Goal: Task Accomplishment & Management: Complete application form

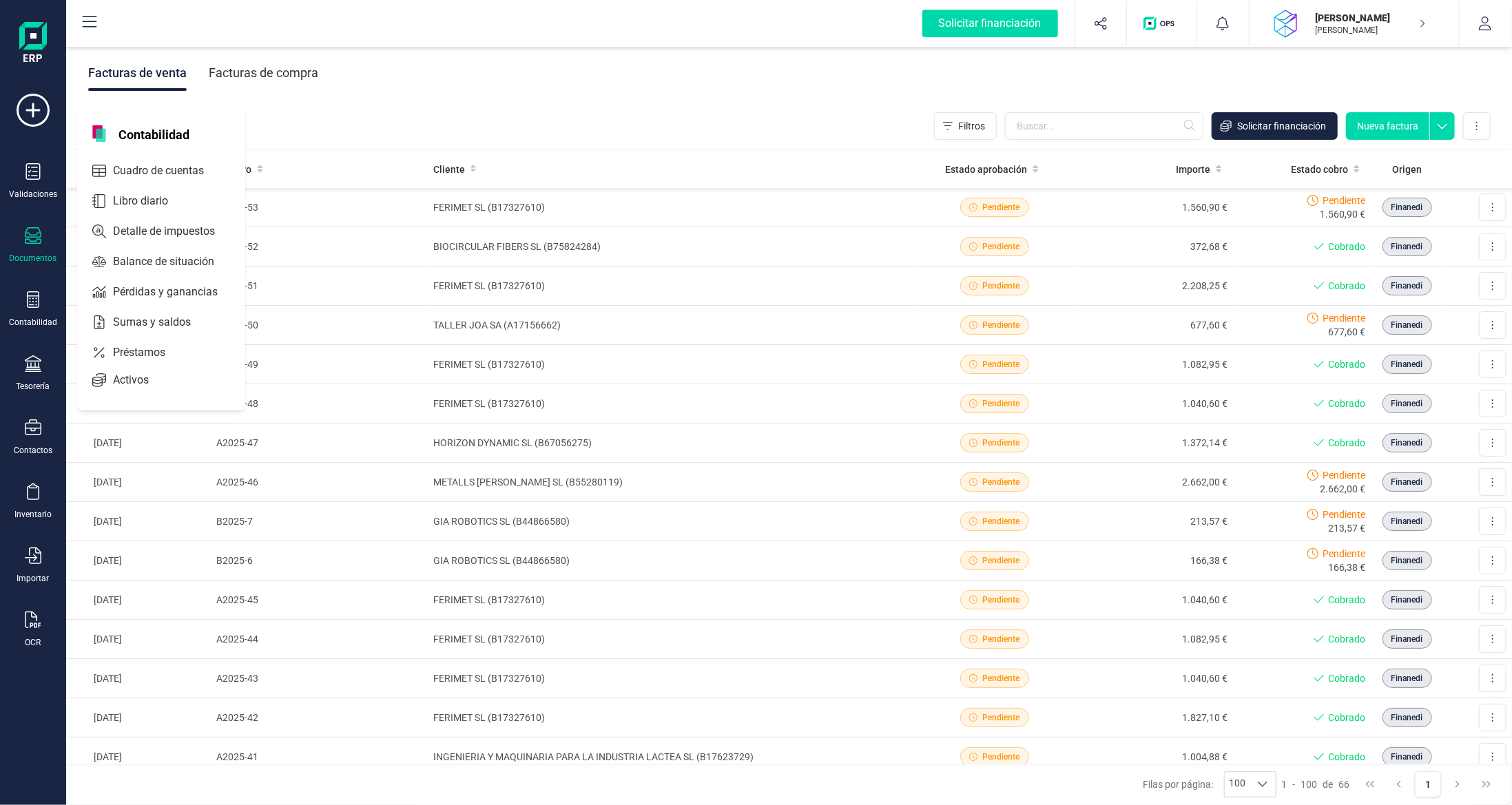
click at [40, 239] on icon at bounding box center [33, 235] width 16 height 16
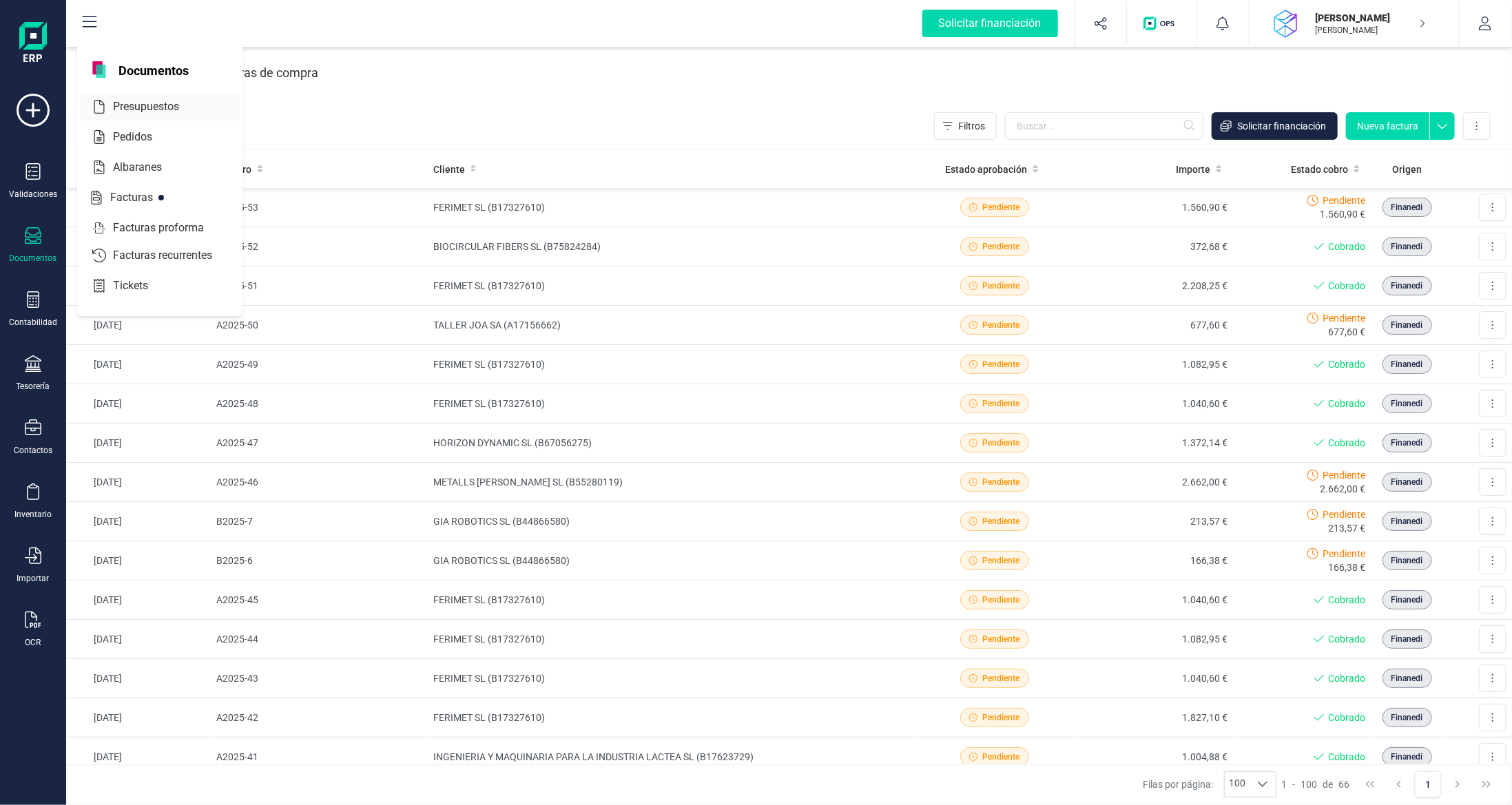
click at [163, 109] on span "Presupuestos" at bounding box center [155, 107] width 96 height 16
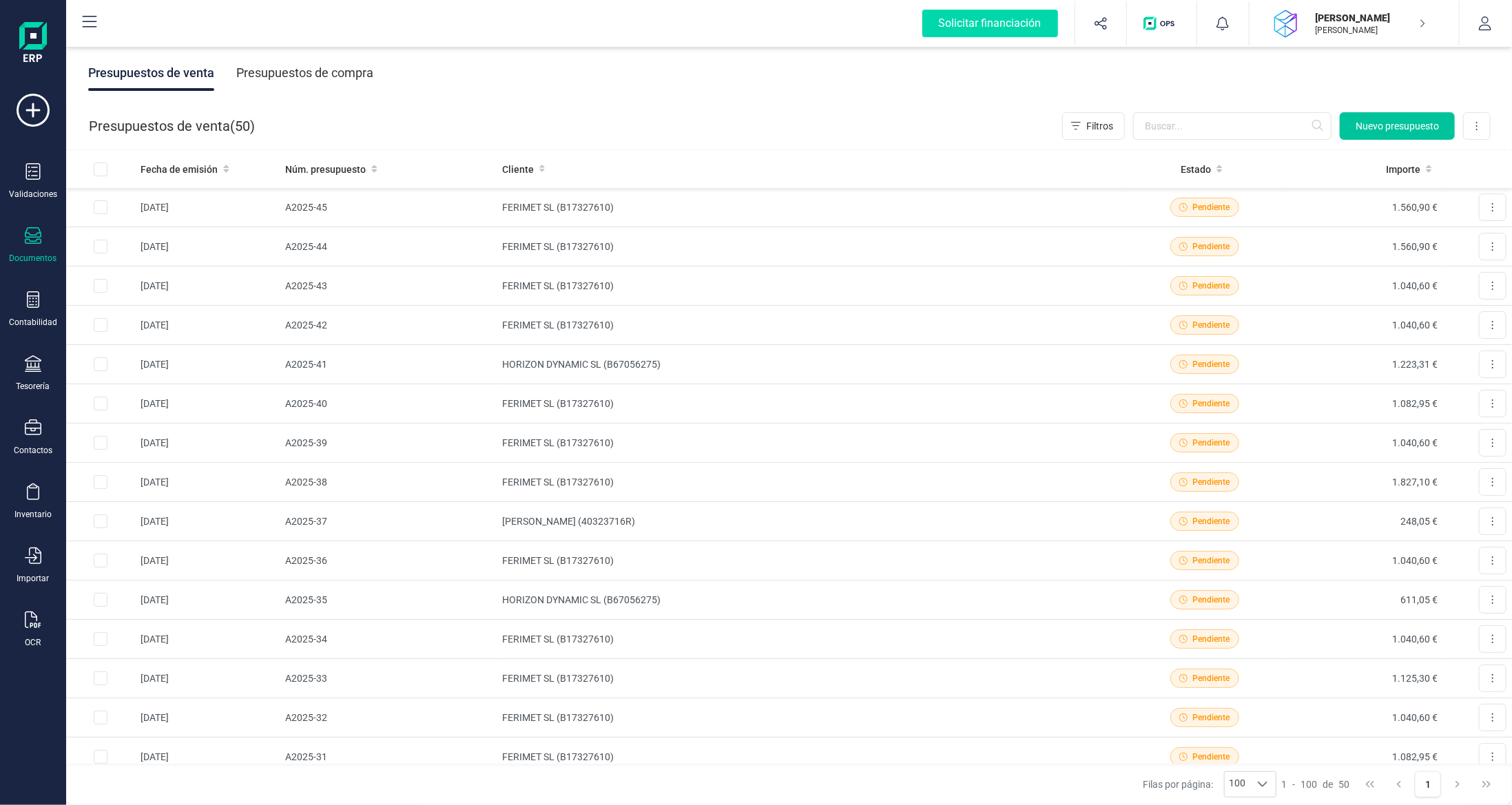
click at [1410, 119] on span "Nuevo presupuesto" at bounding box center [1397, 125] width 84 height 13
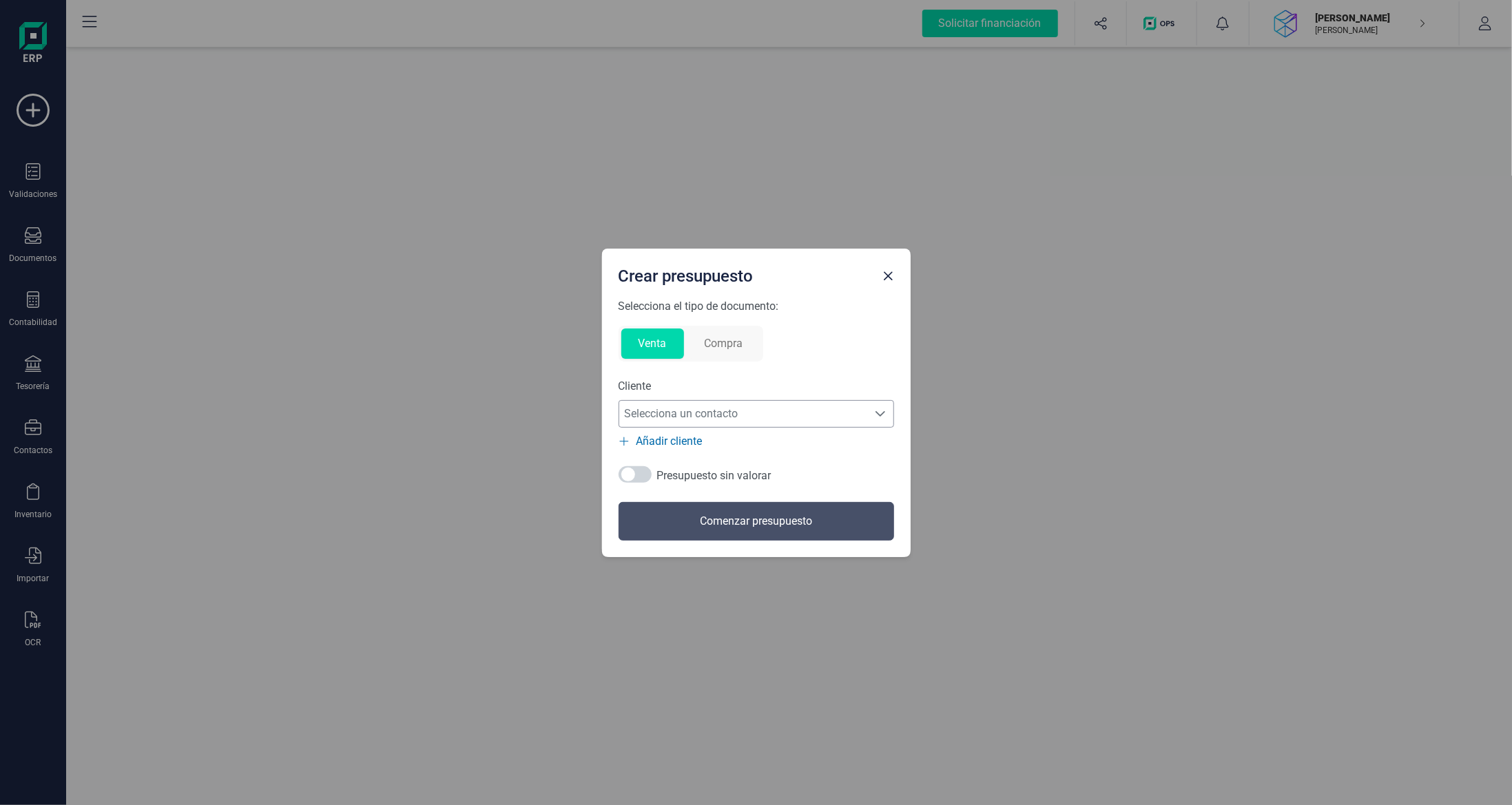
click at [744, 410] on span "Selecciona un contacto" at bounding box center [743, 414] width 248 height 28
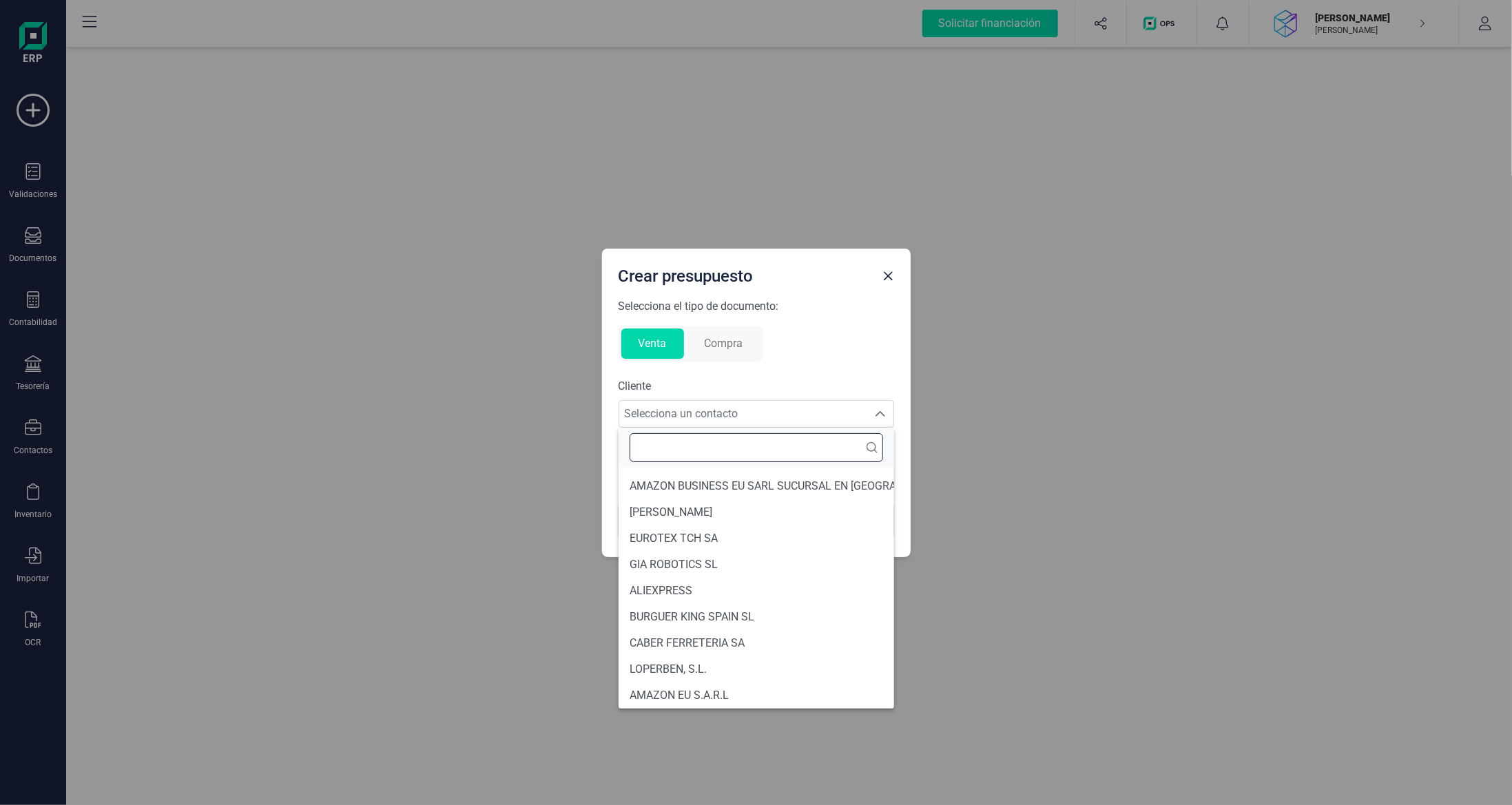
click at [742, 442] on input "text" at bounding box center [756, 447] width 253 height 29
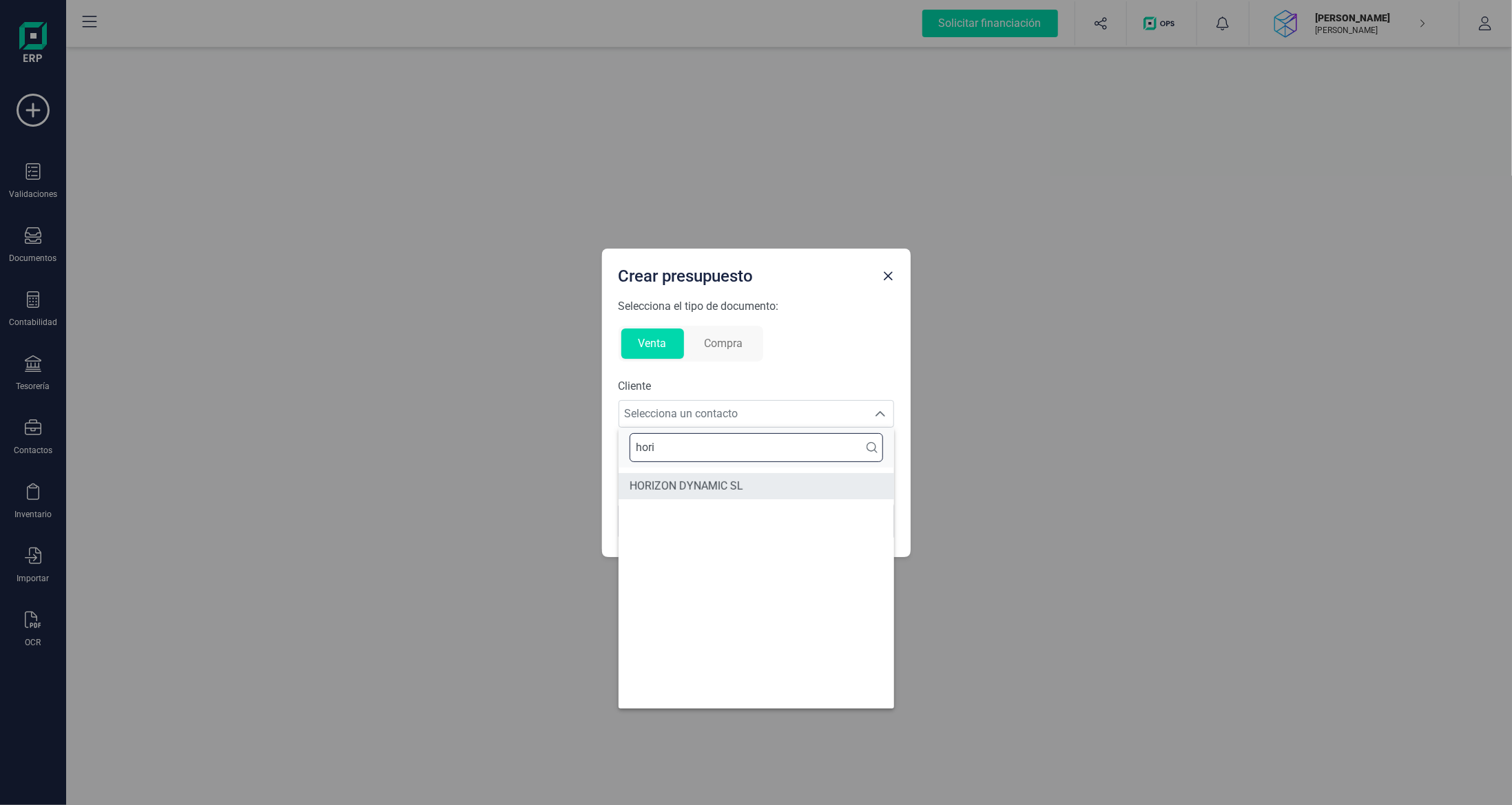
type input "hori"
click at [723, 479] on span "HORIZON DYNAMIC SL" at bounding box center [687, 486] width 114 height 16
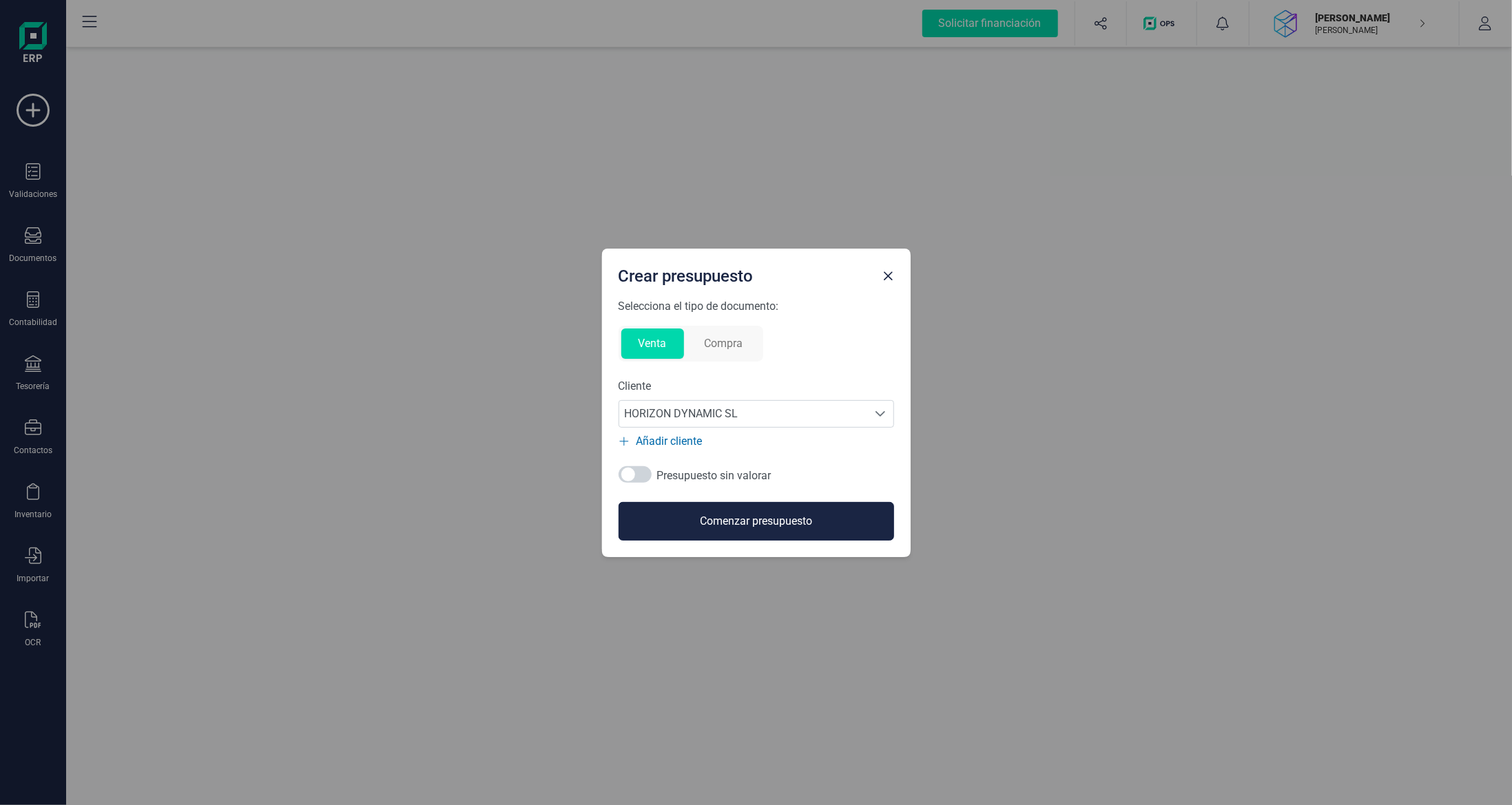
click at [729, 522] on button "Comenzar presupuesto" at bounding box center [756, 521] width 276 height 39
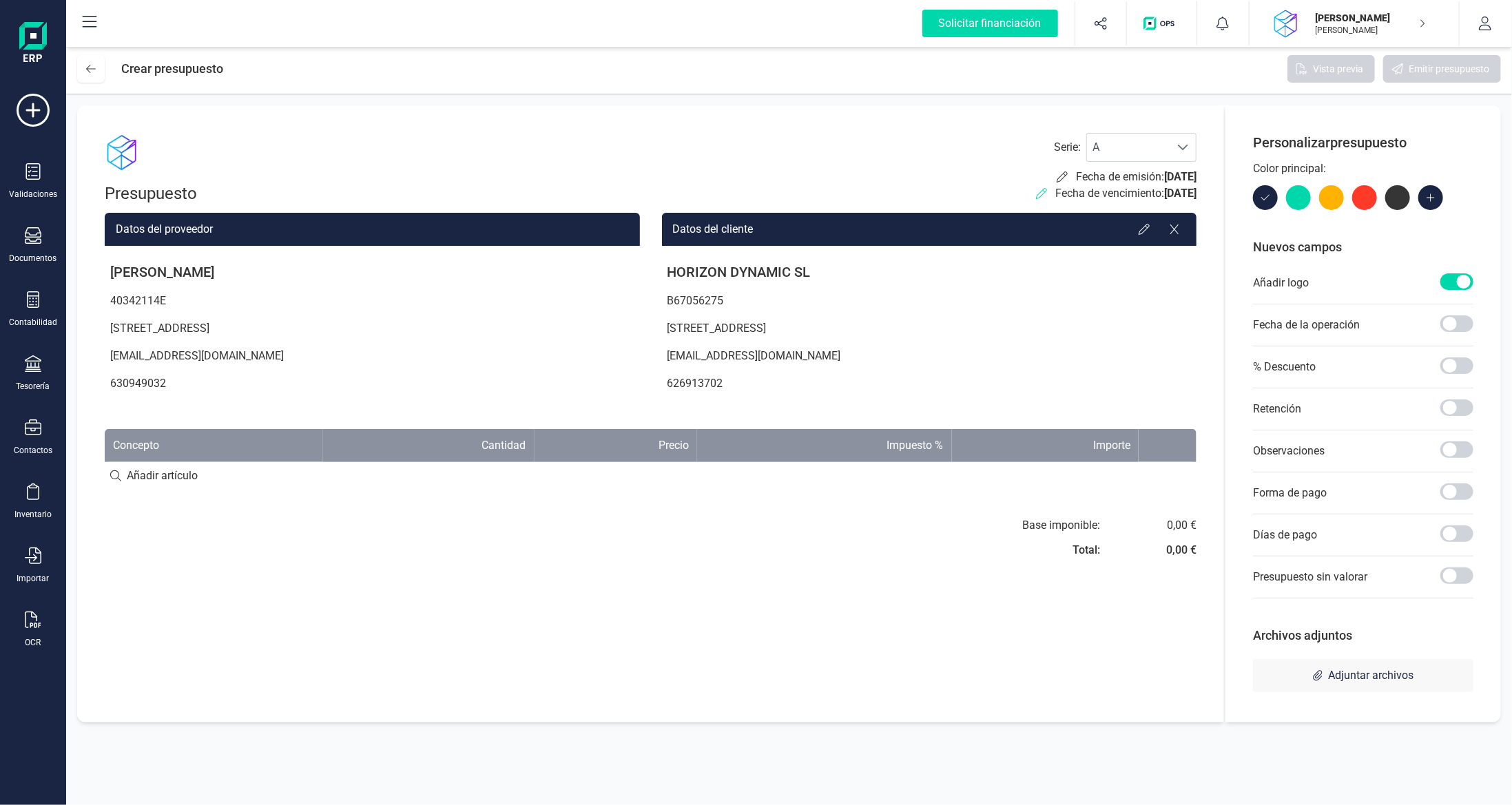
click at [1036, 195] on icon at bounding box center [1041, 193] width 11 height 11
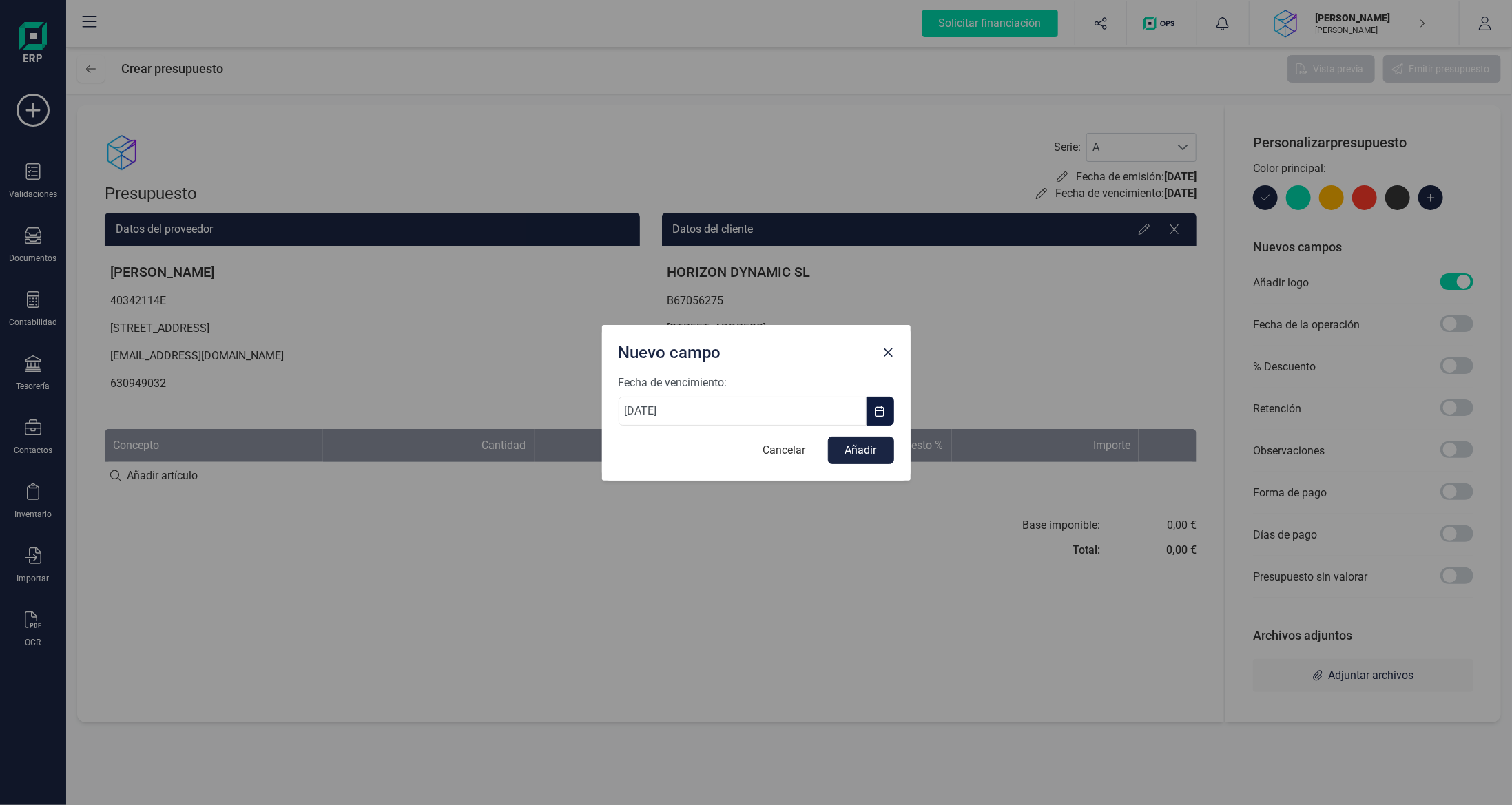
click at [876, 412] on span "button" at bounding box center [880, 411] width 11 height 11
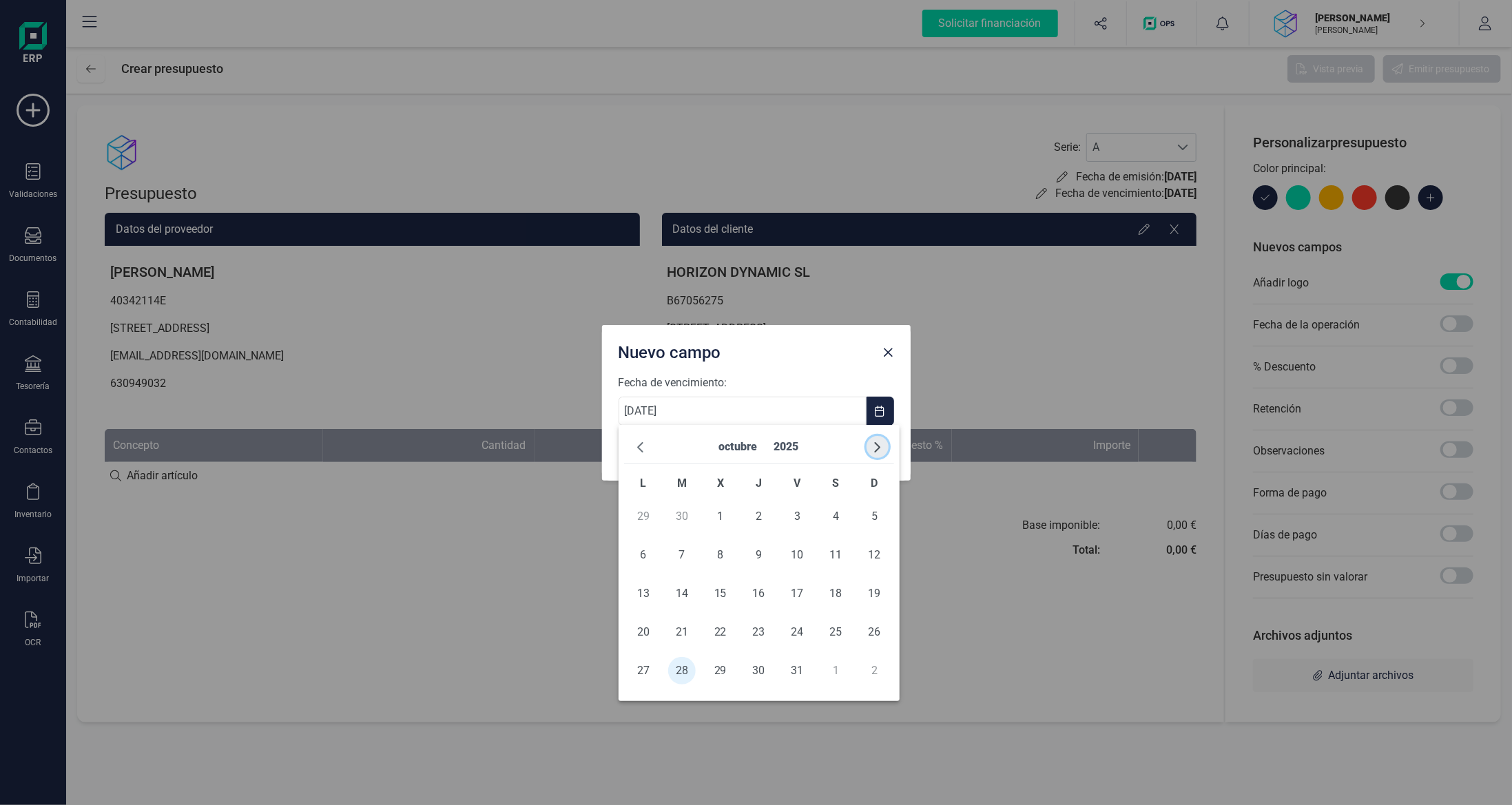
click at [878, 451] on span "button" at bounding box center [877, 447] width 11 height 11
click at [834, 513] on span "1" at bounding box center [836, 516] width 28 height 28
type input "[DATE]"
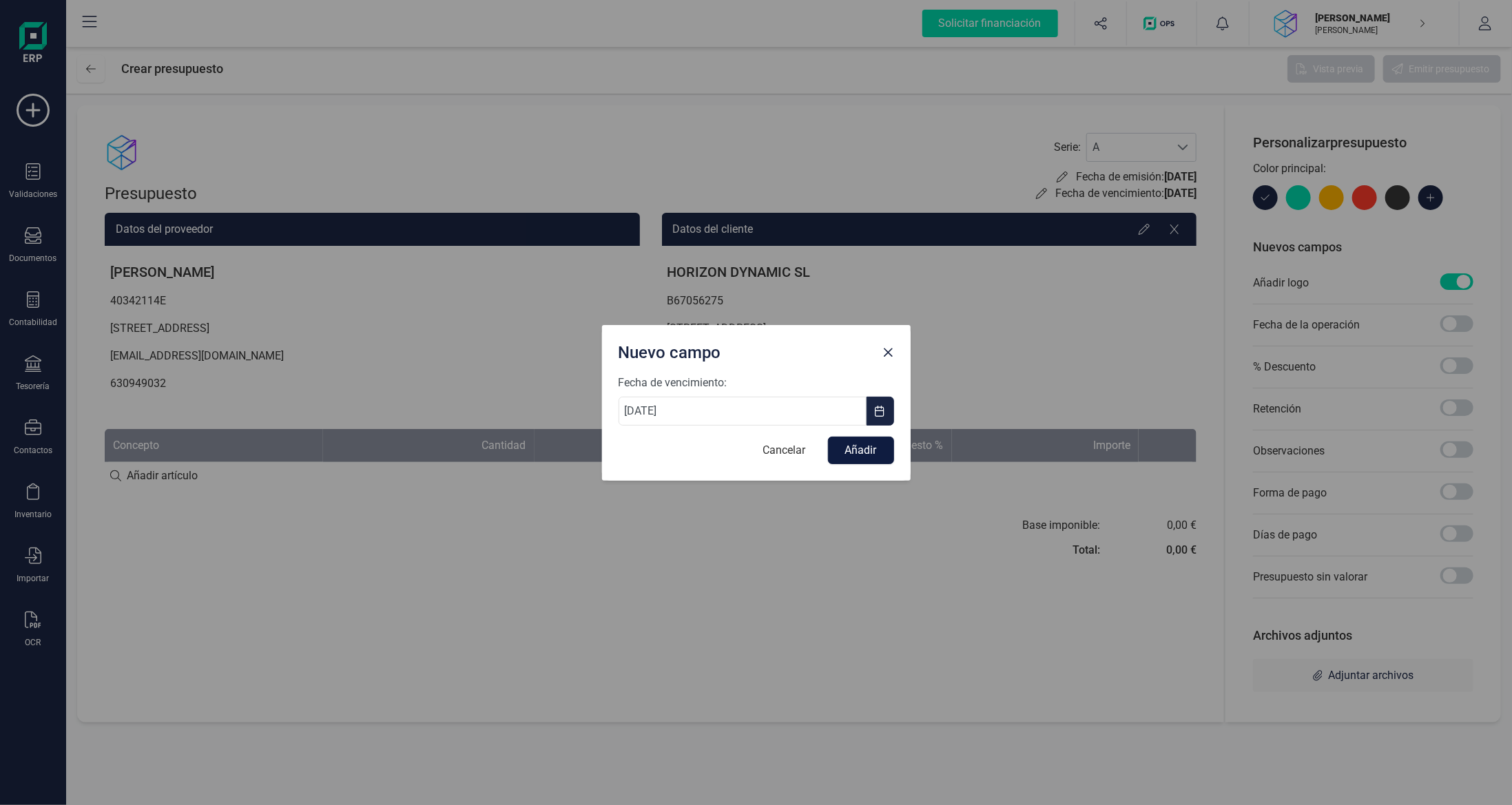
click at [858, 451] on button "Añadir" at bounding box center [861, 450] width 66 height 28
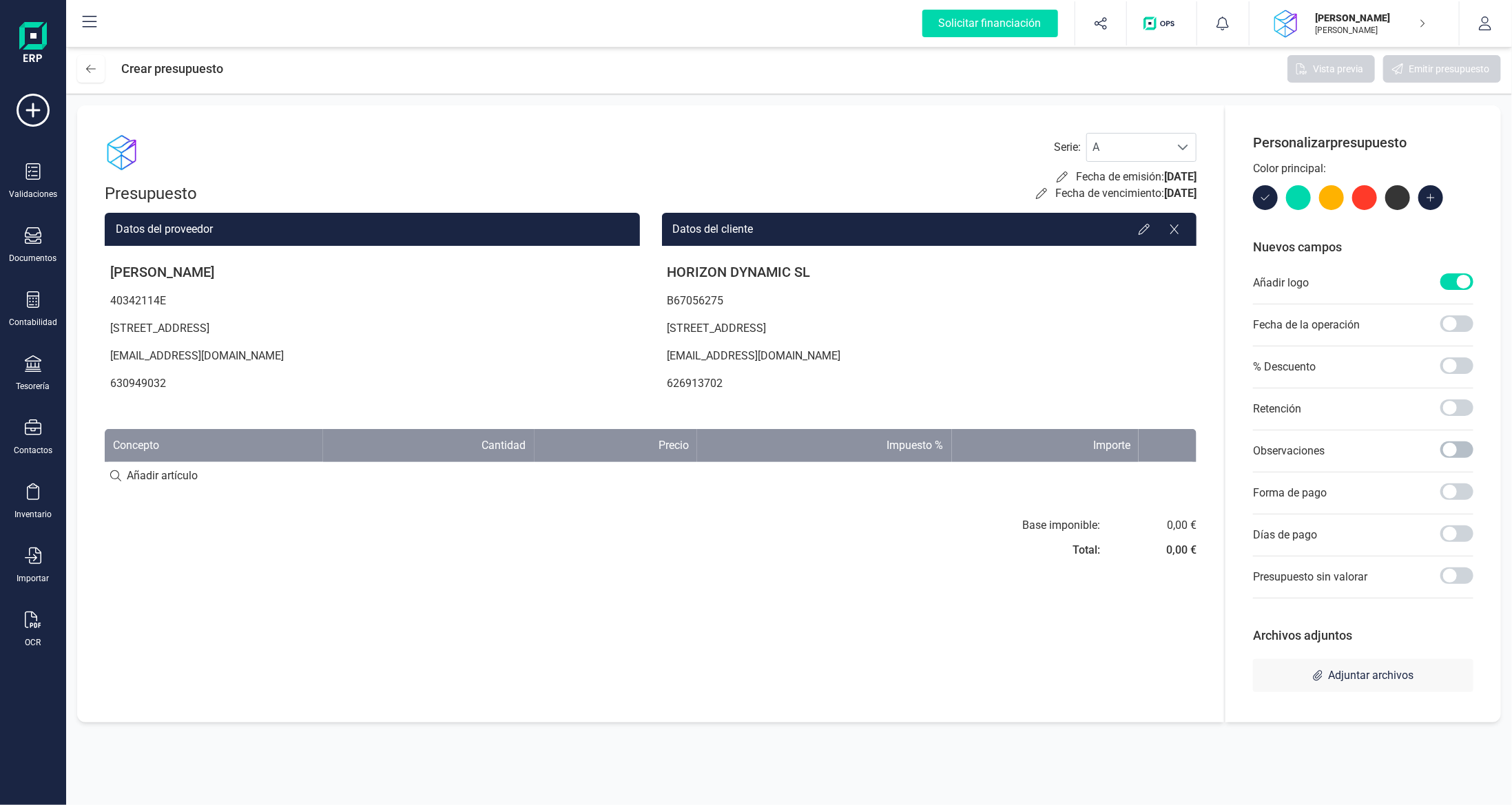
click at [1454, 454] on span at bounding box center [1457, 450] width 33 height 16
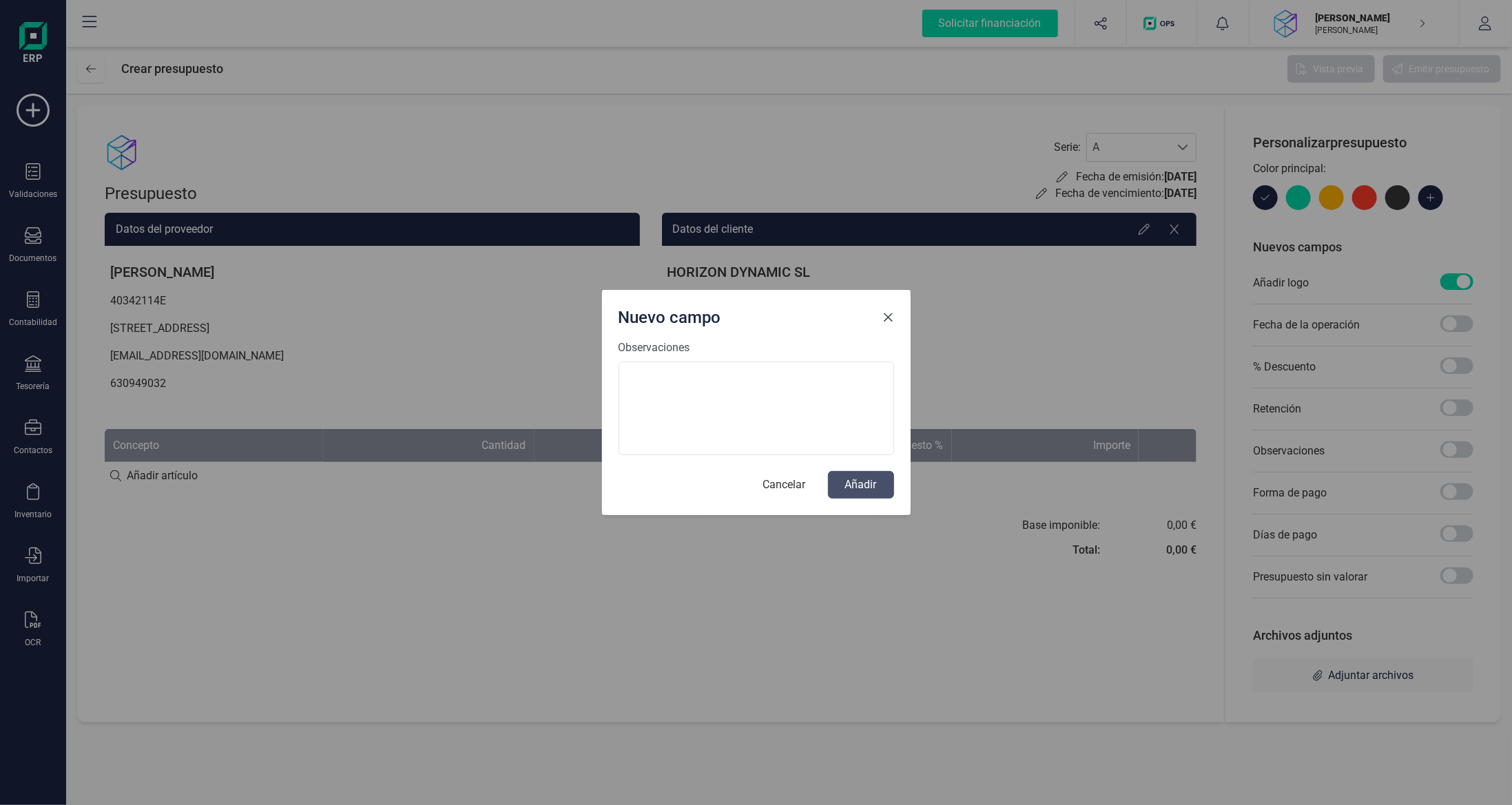
click at [883, 314] on span "Close" at bounding box center [888, 317] width 11 height 11
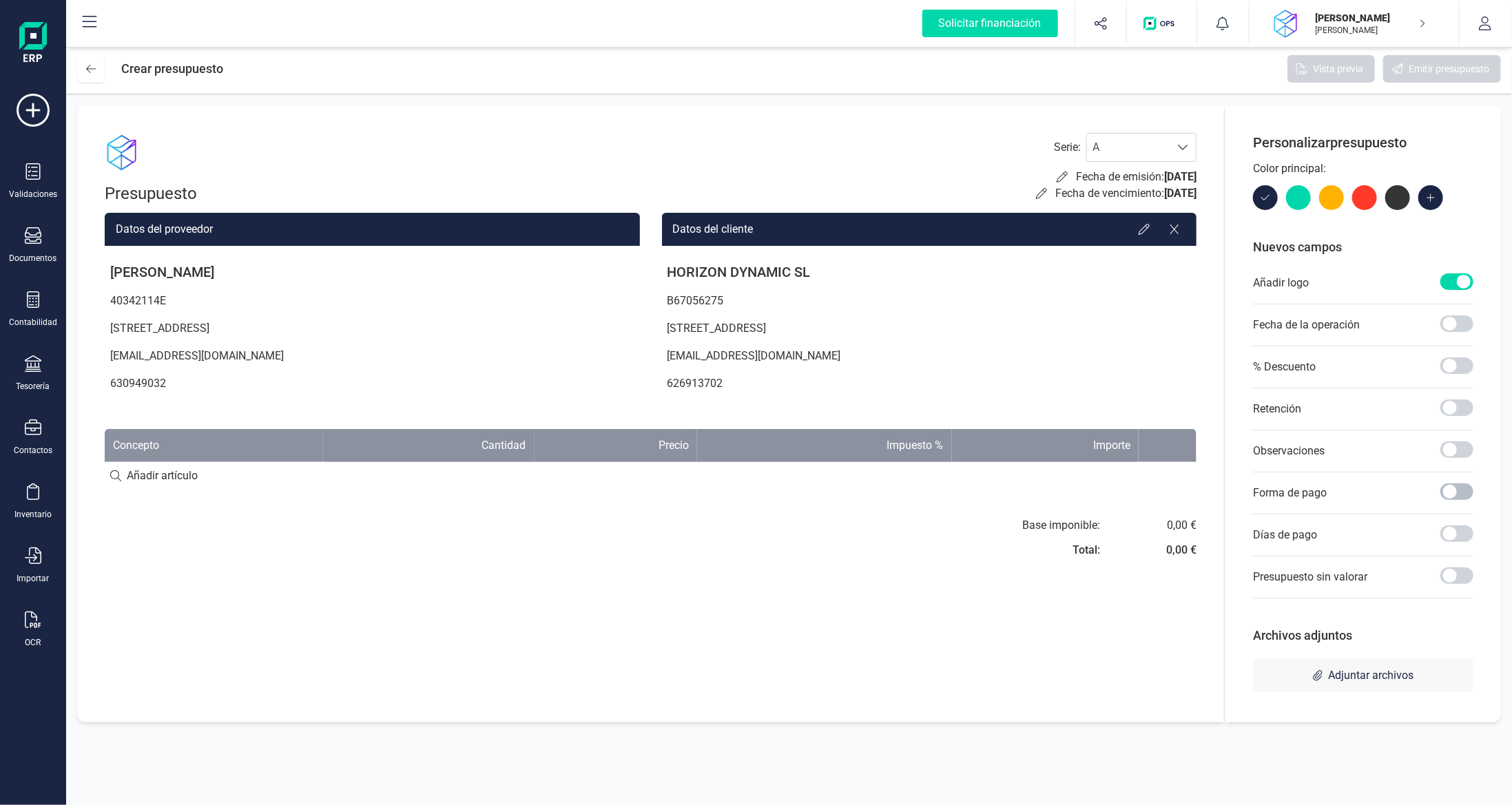
click at [1450, 490] on span at bounding box center [1457, 491] width 33 height 16
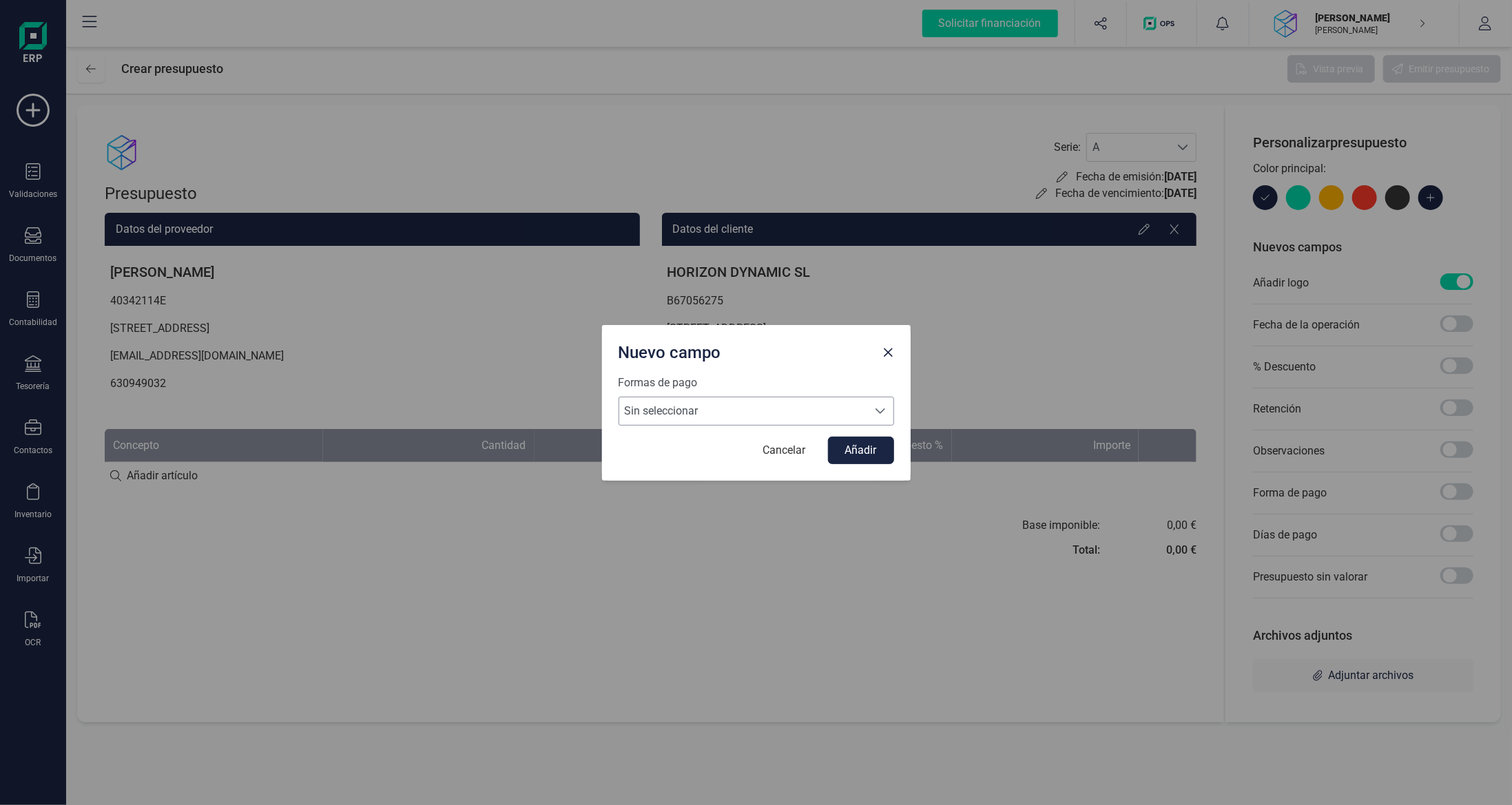
click at [766, 413] on span "Sin seleccionar" at bounding box center [743, 411] width 248 height 28
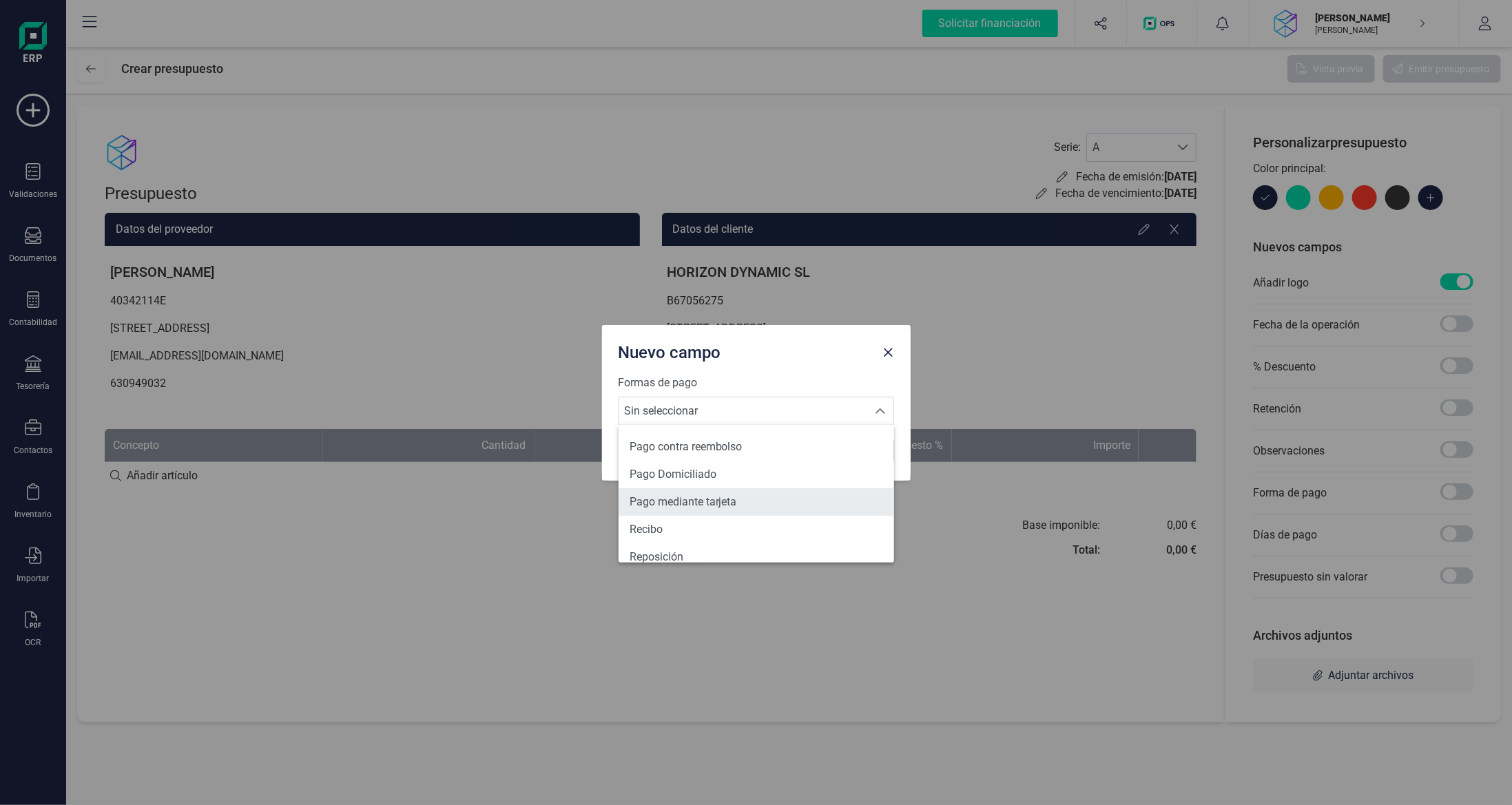
scroll to position [507, 0]
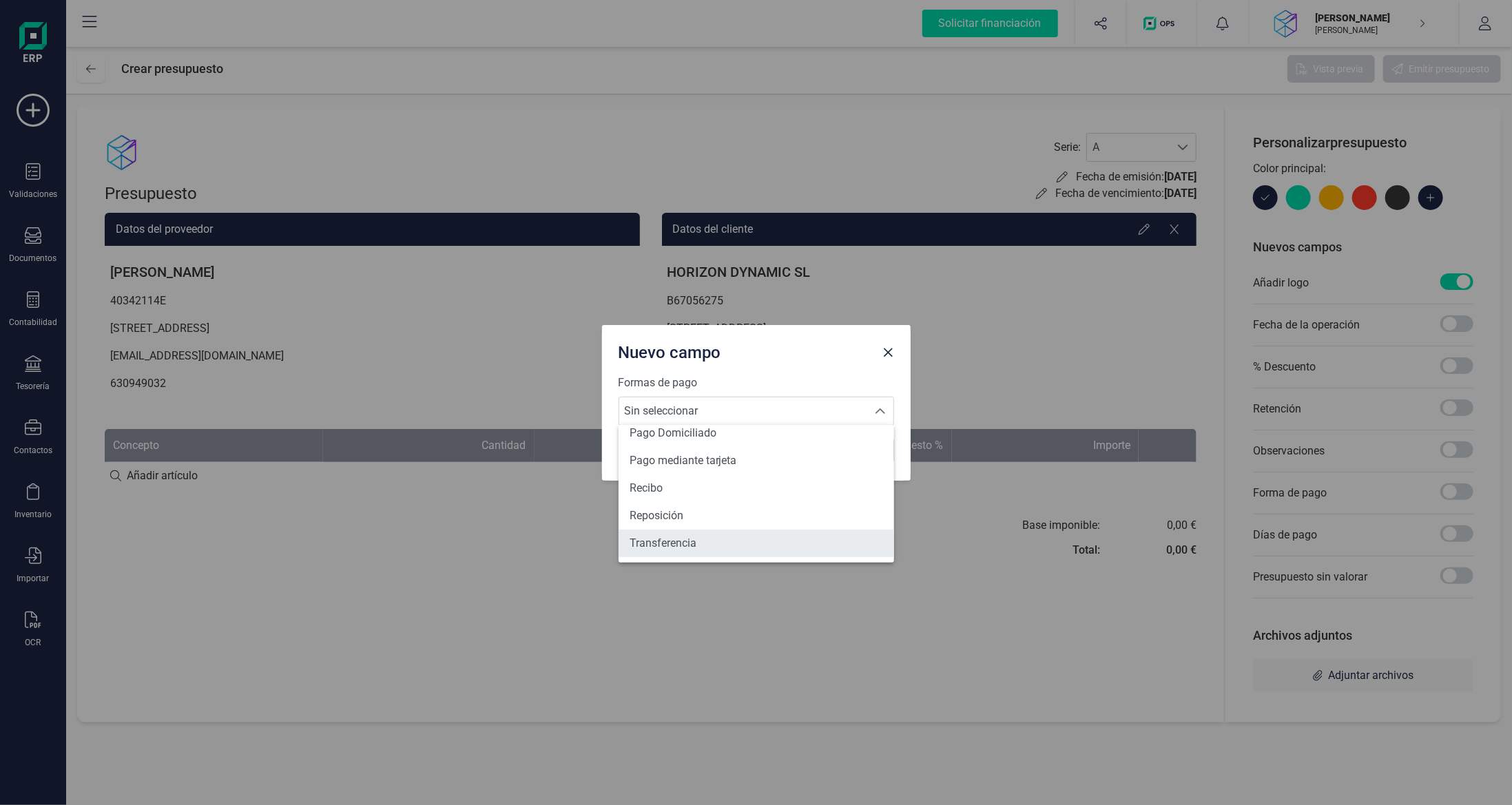
click at [737, 539] on li "Transferencia" at bounding box center [756, 543] width 276 height 28
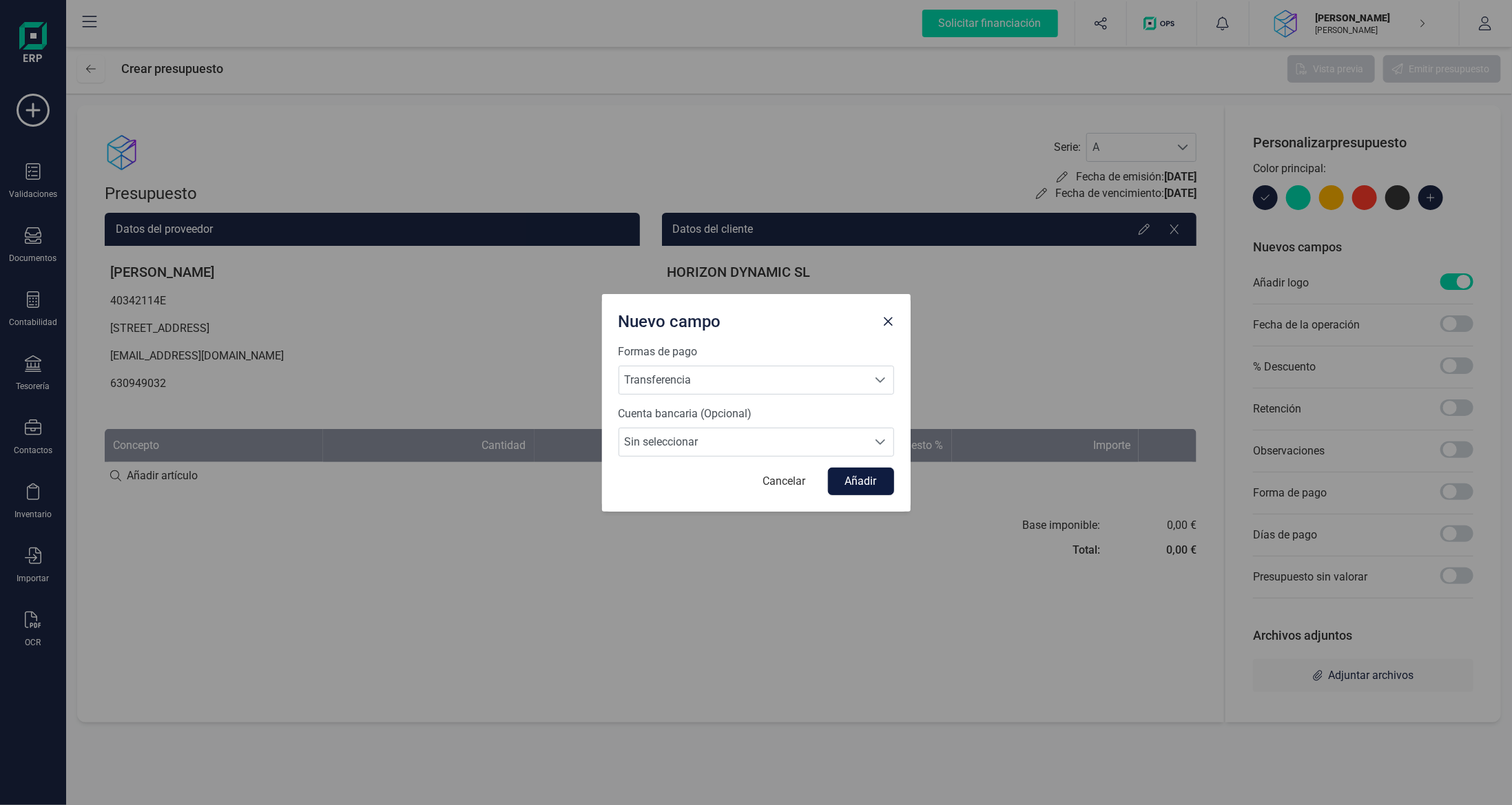
click at [858, 487] on button "Añadir" at bounding box center [861, 481] width 66 height 28
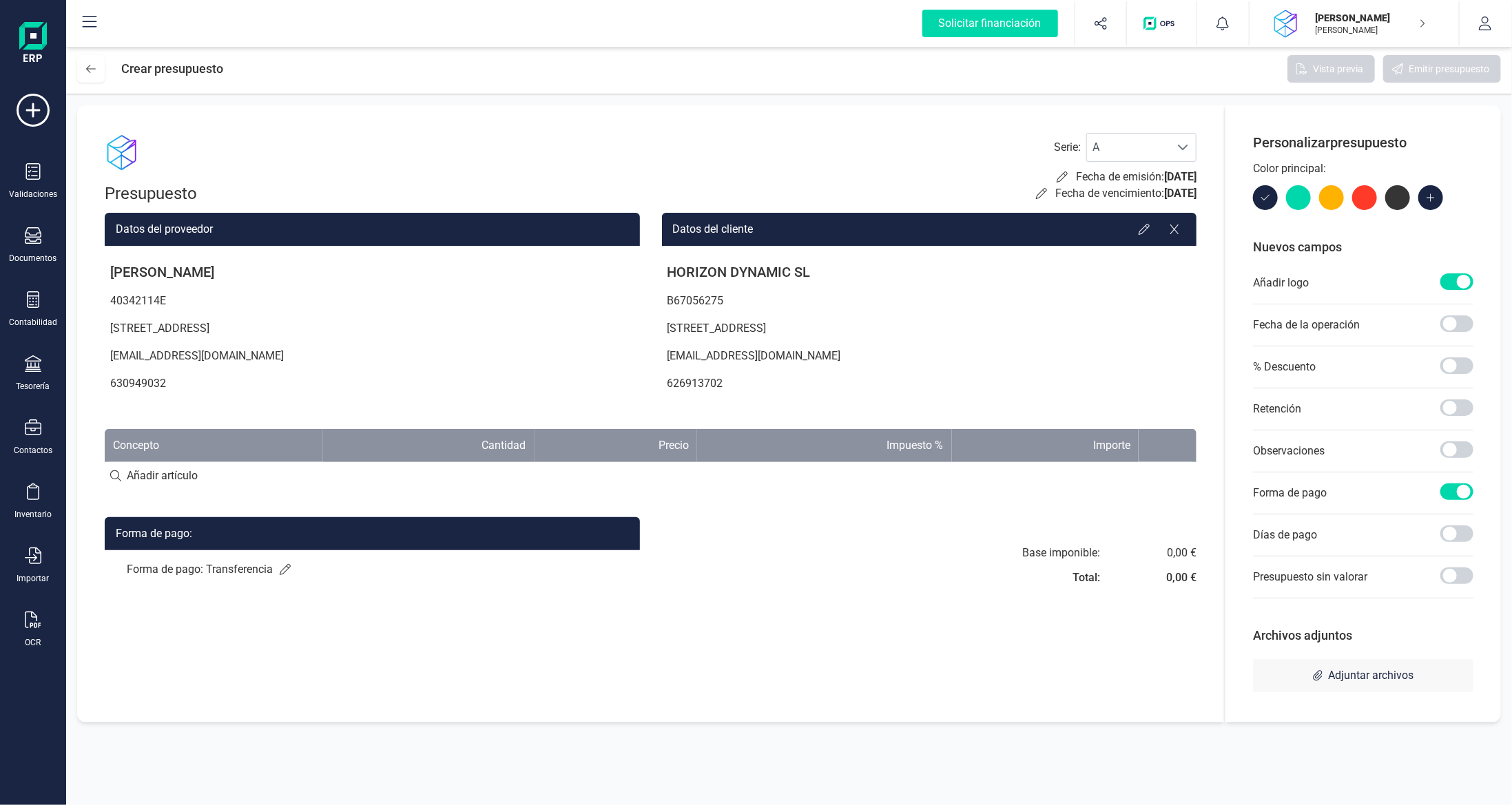
click at [184, 479] on input at bounding box center [650, 476] width 1091 height 28
type input "P"
click at [243, 479] on input at bounding box center [650, 476] width 1091 height 28
type input "Escaneig Matterport i extreure 3D"
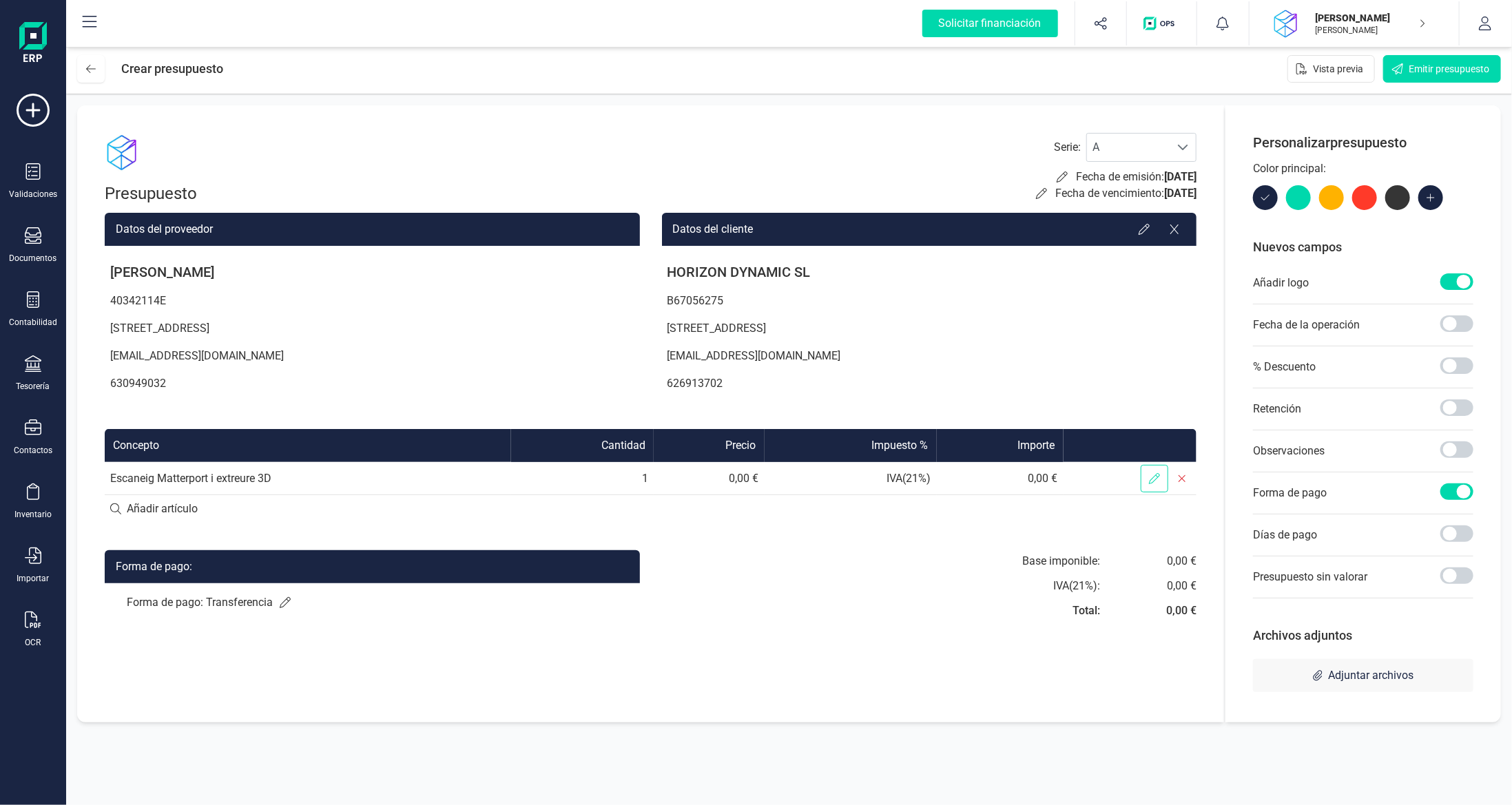
click at [1156, 479] on icon at bounding box center [1154, 478] width 11 height 11
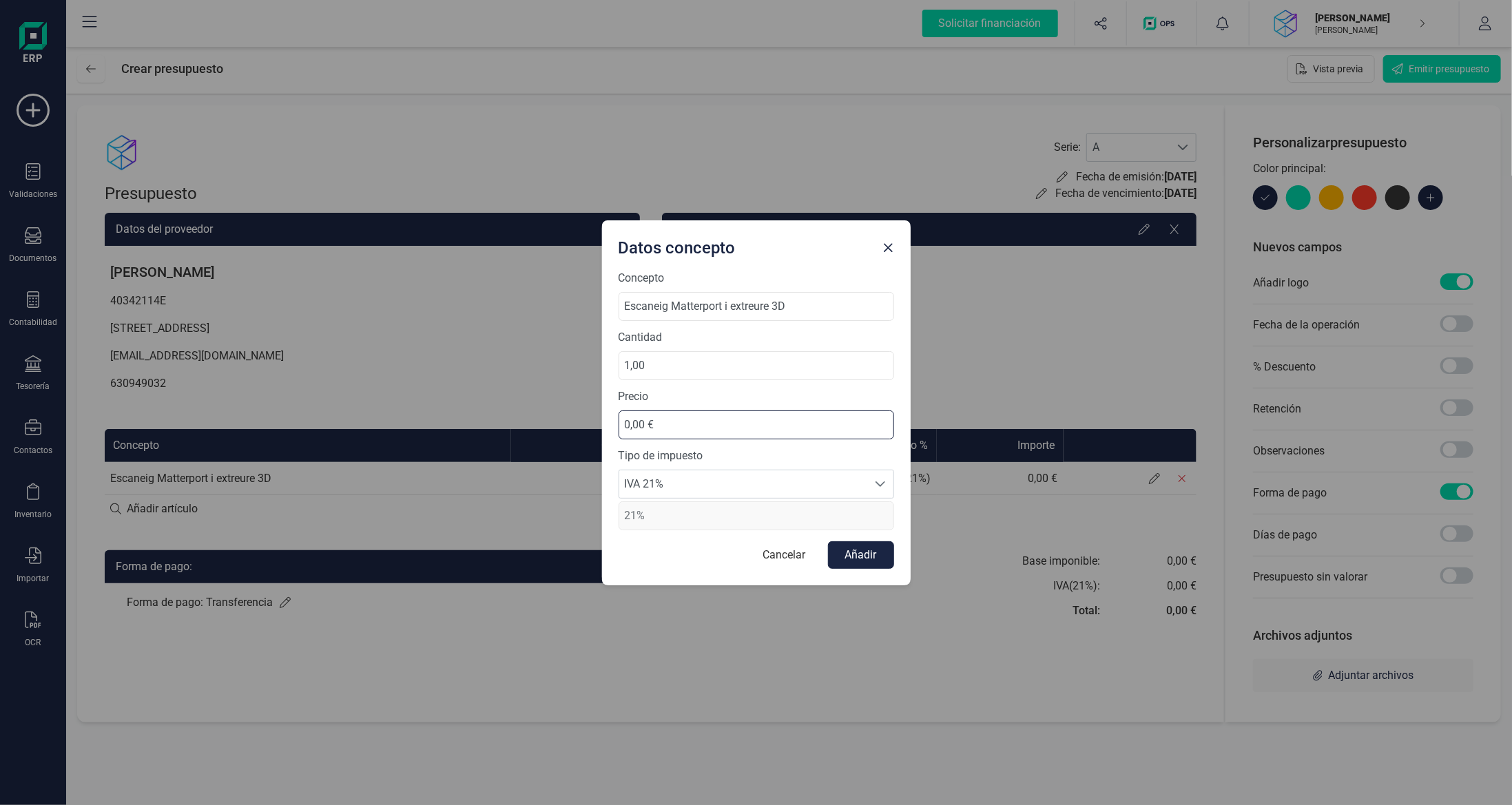
drag, startPoint x: 690, startPoint y: 416, endPoint x: 426, endPoint y: 401, distance: 264.4
click at [433, 401] on div "Datos concepto Concepto Escaneig Matterport i extreure 3D Cantidad 1,00 Precio …" at bounding box center [756, 402] width 1512 height 805
type input "275,00 €"
click at [866, 553] on button "Añadir" at bounding box center [861, 555] width 66 height 28
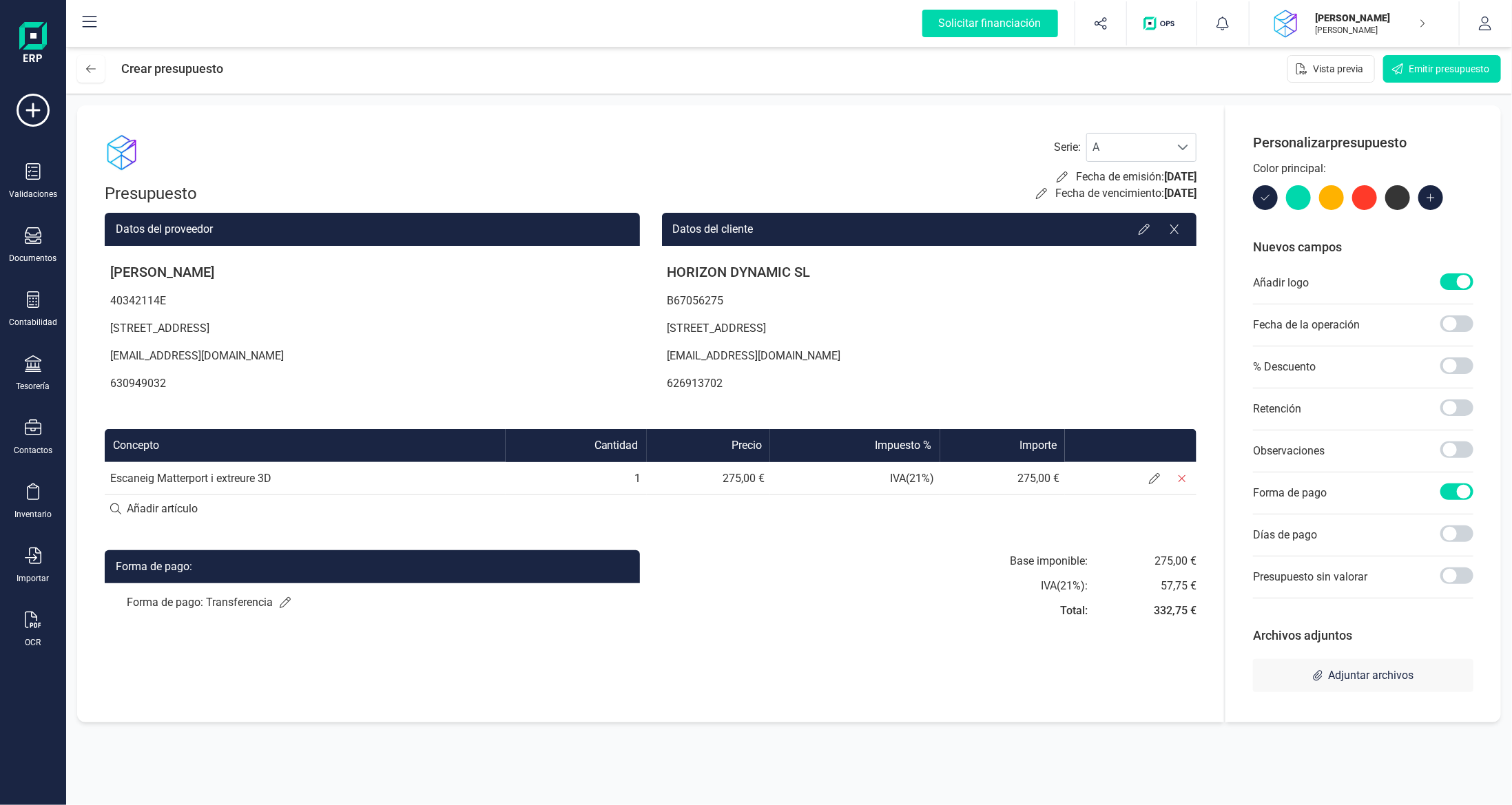
click at [196, 504] on input at bounding box center [650, 509] width 1091 height 28
type input "P"
type input "Diseny i confecció Plànos Escala Institut"
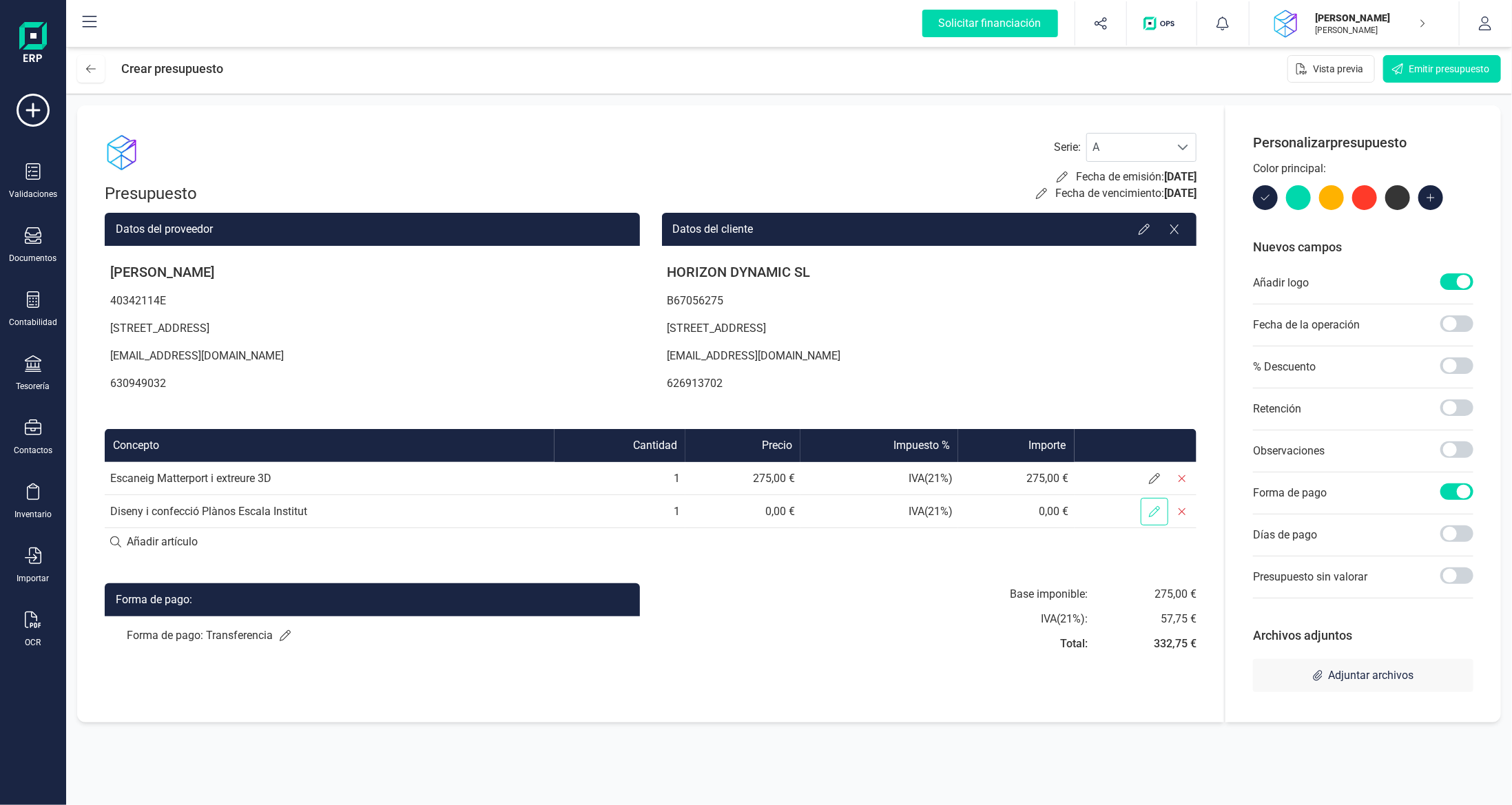
click at [1150, 514] on icon at bounding box center [1154, 512] width 11 height 11
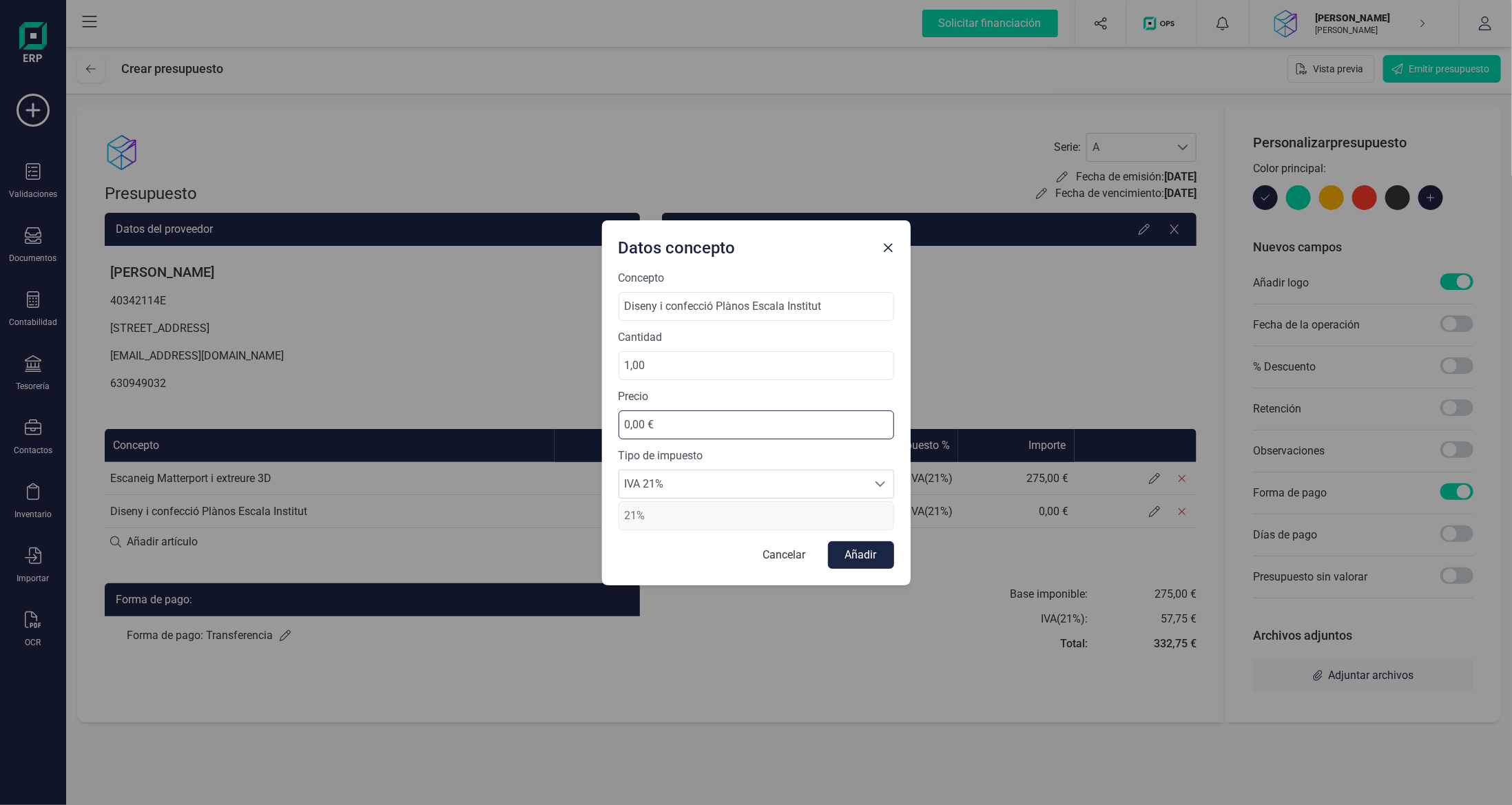
drag, startPoint x: 686, startPoint y: 426, endPoint x: 480, endPoint y: 435, distance: 206.2
click at [489, 434] on div "Datos concepto Concepto Diseny i confecció Plànos Escala Institut Cantidad 1,00…" at bounding box center [756, 402] width 1512 height 805
type input "3.651,00 €"
click at [855, 554] on button "Añadir" at bounding box center [861, 555] width 66 height 28
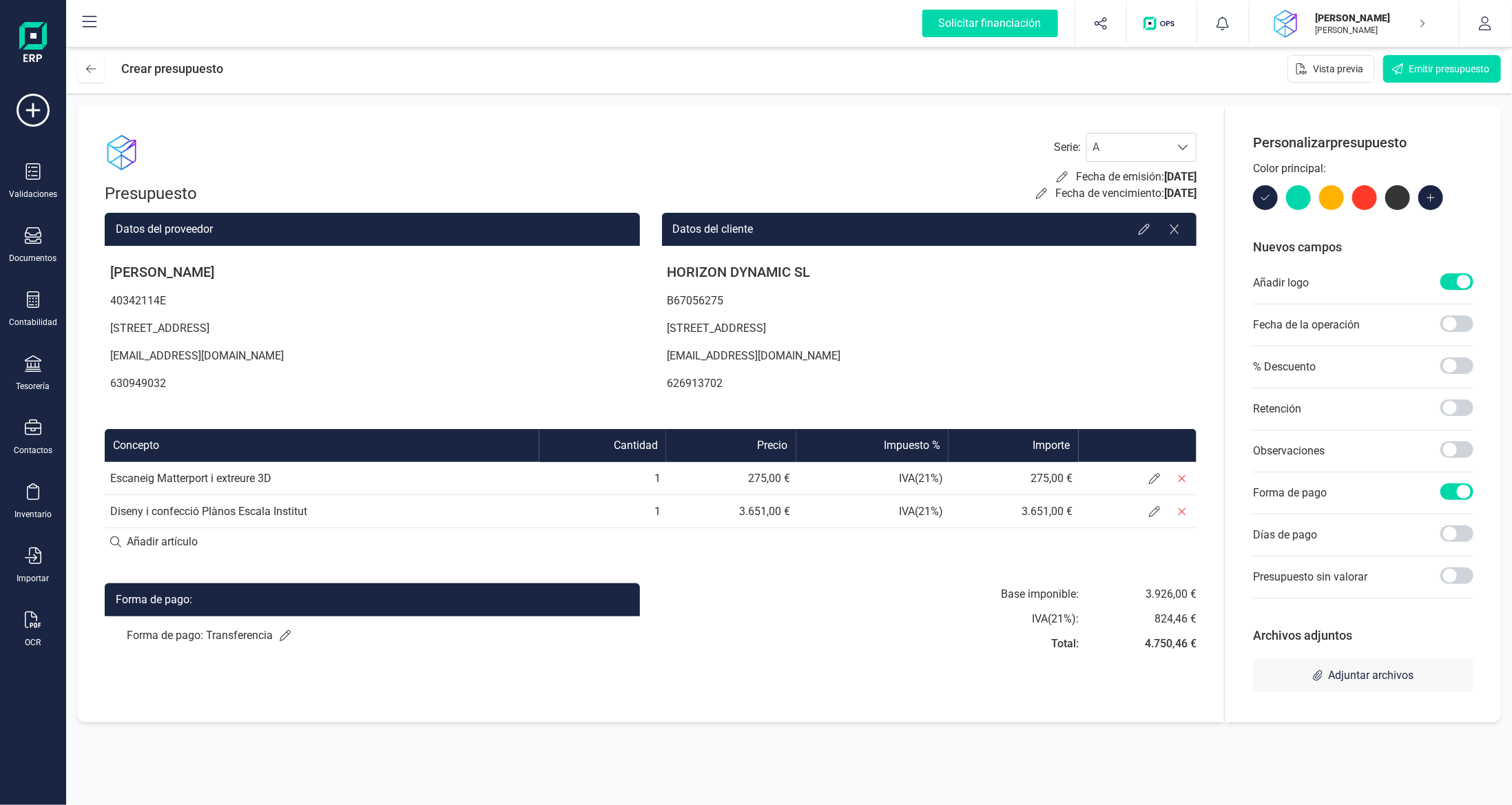
click at [207, 534] on input at bounding box center [650, 541] width 1091 height 28
type input "Modificaciones"
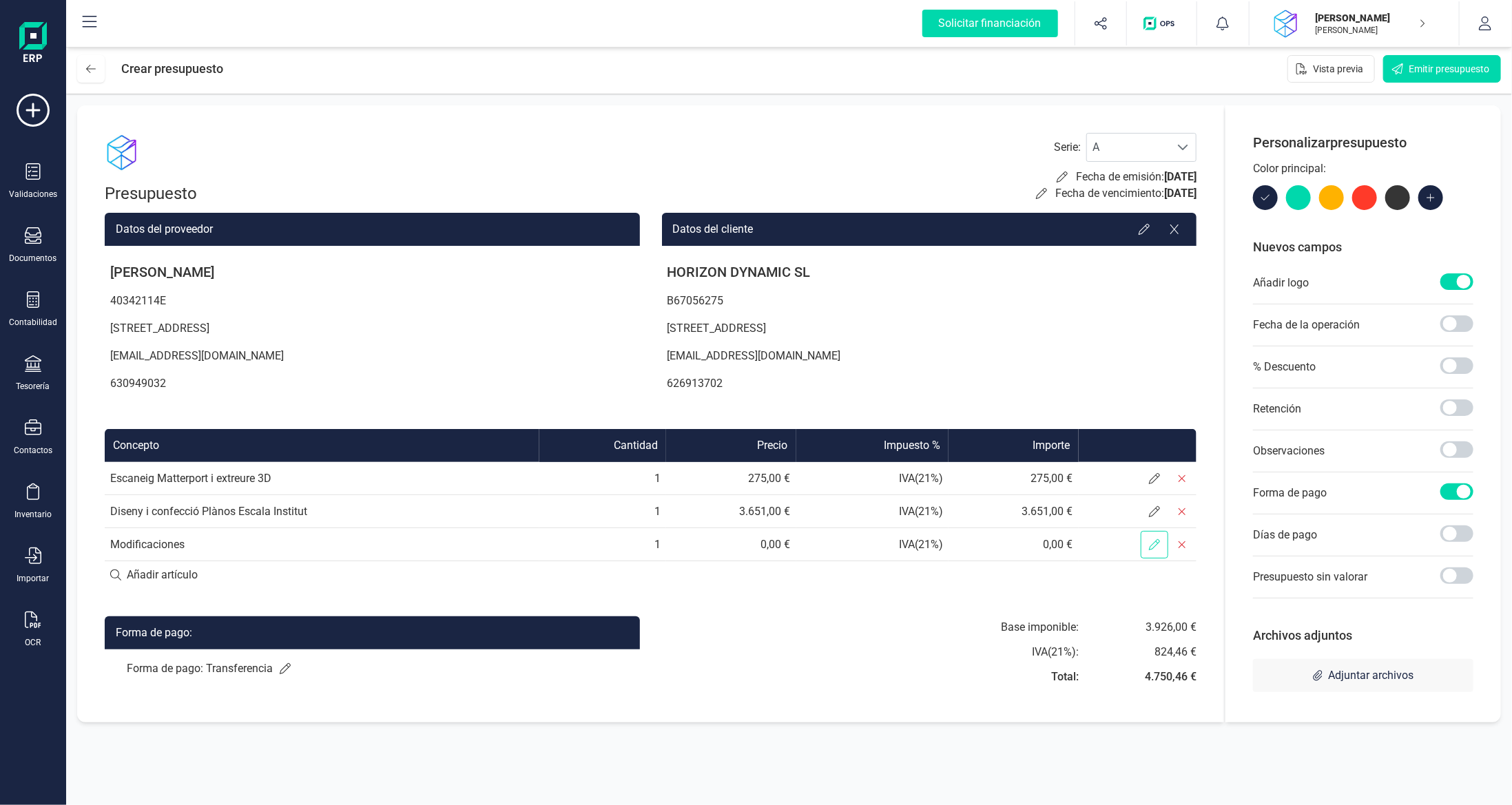
click at [1153, 552] on span at bounding box center [1154, 544] width 28 height 28
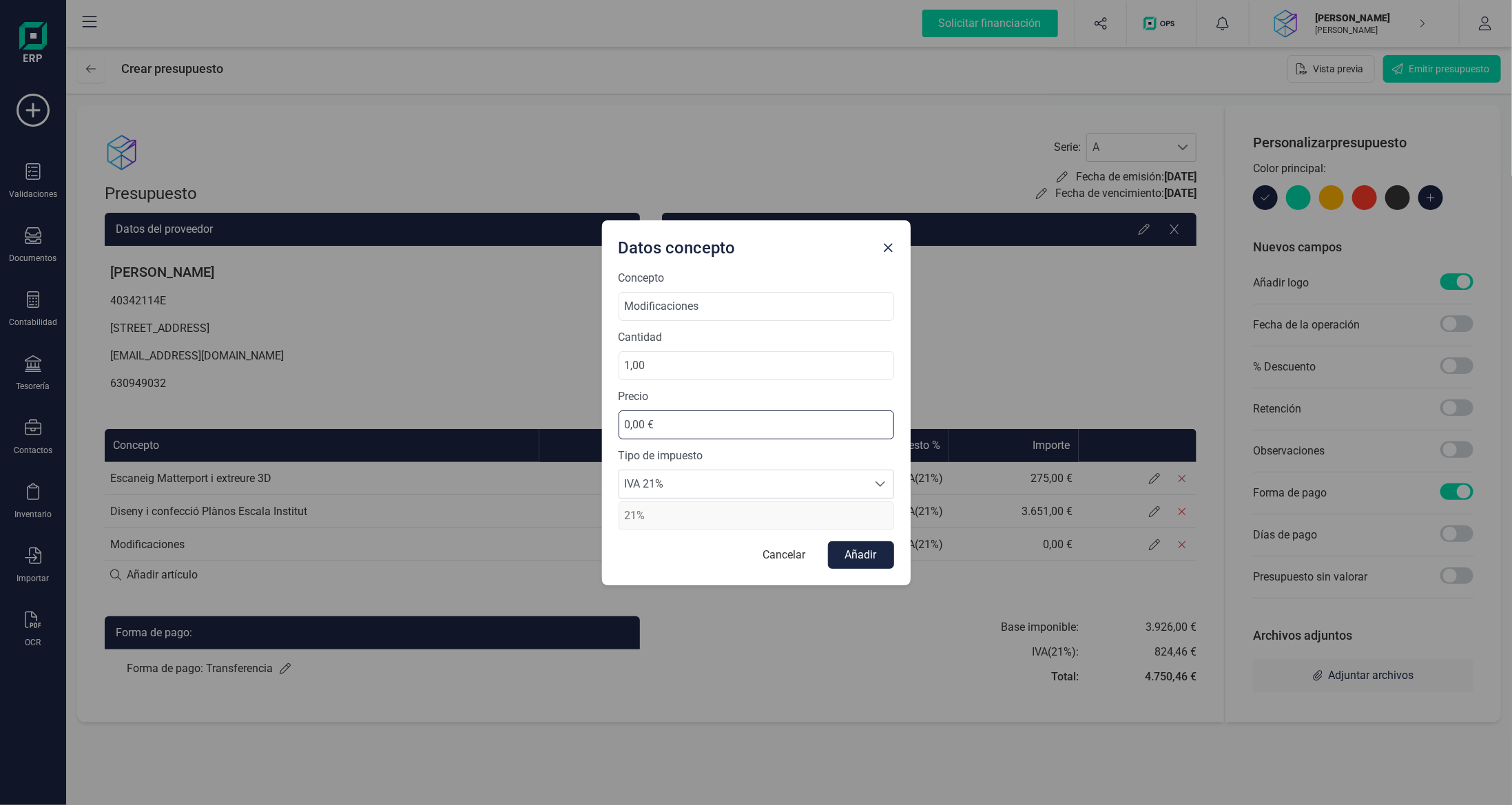
drag, startPoint x: 684, startPoint y: 418, endPoint x: 483, endPoint y: 411, distance: 201.1
click at [513, 408] on div "Datos concepto Concepto Modificaciones Cantidad 1,00 Precio 0,00 € Tipo de impu…" at bounding box center [756, 402] width 1512 height 805
type input "1.076,00 €"
click at [863, 544] on button "Añadir" at bounding box center [861, 555] width 66 height 28
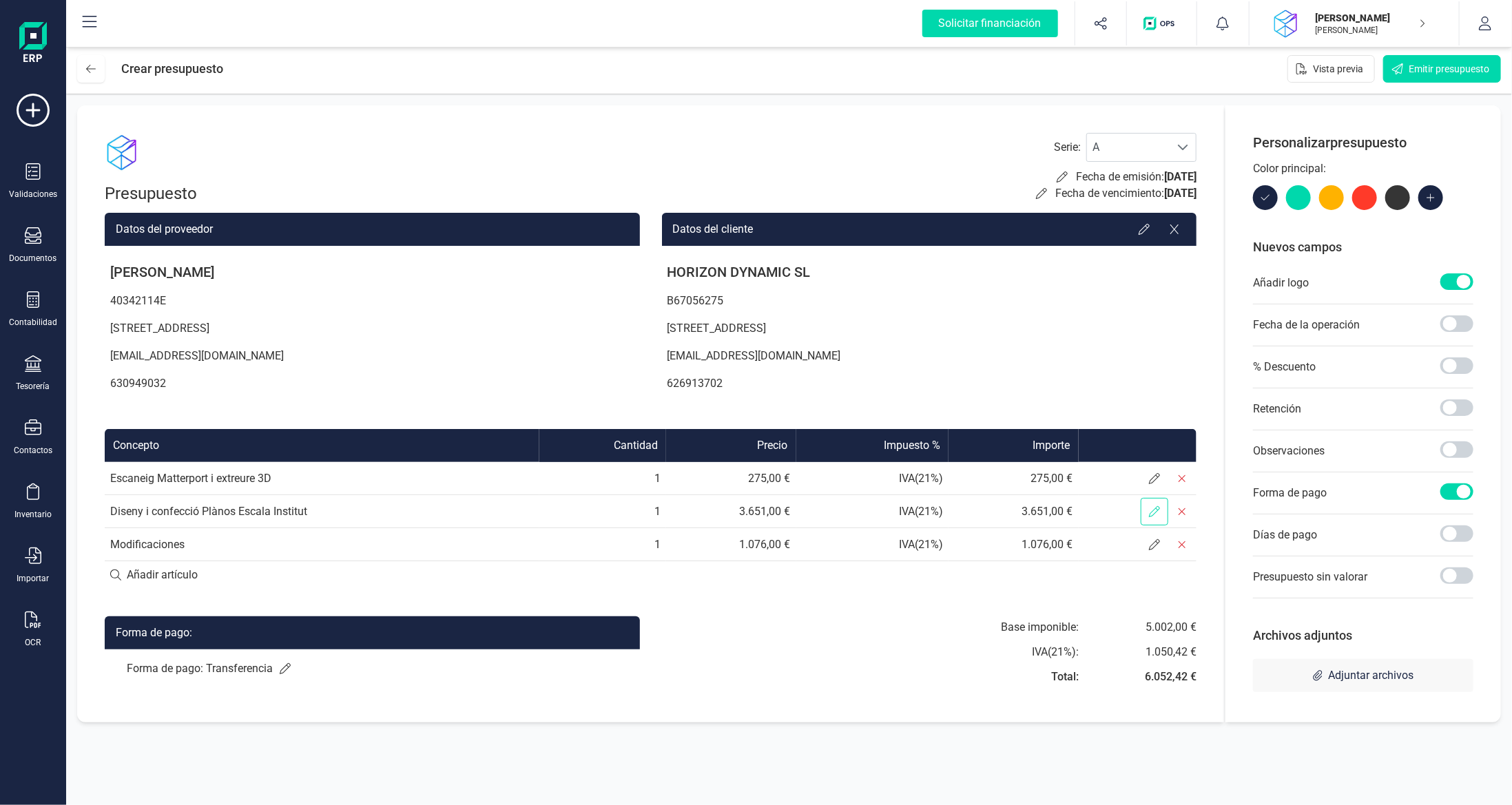
click at [1154, 512] on icon at bounding box center [1154, 512] width 11 height 11
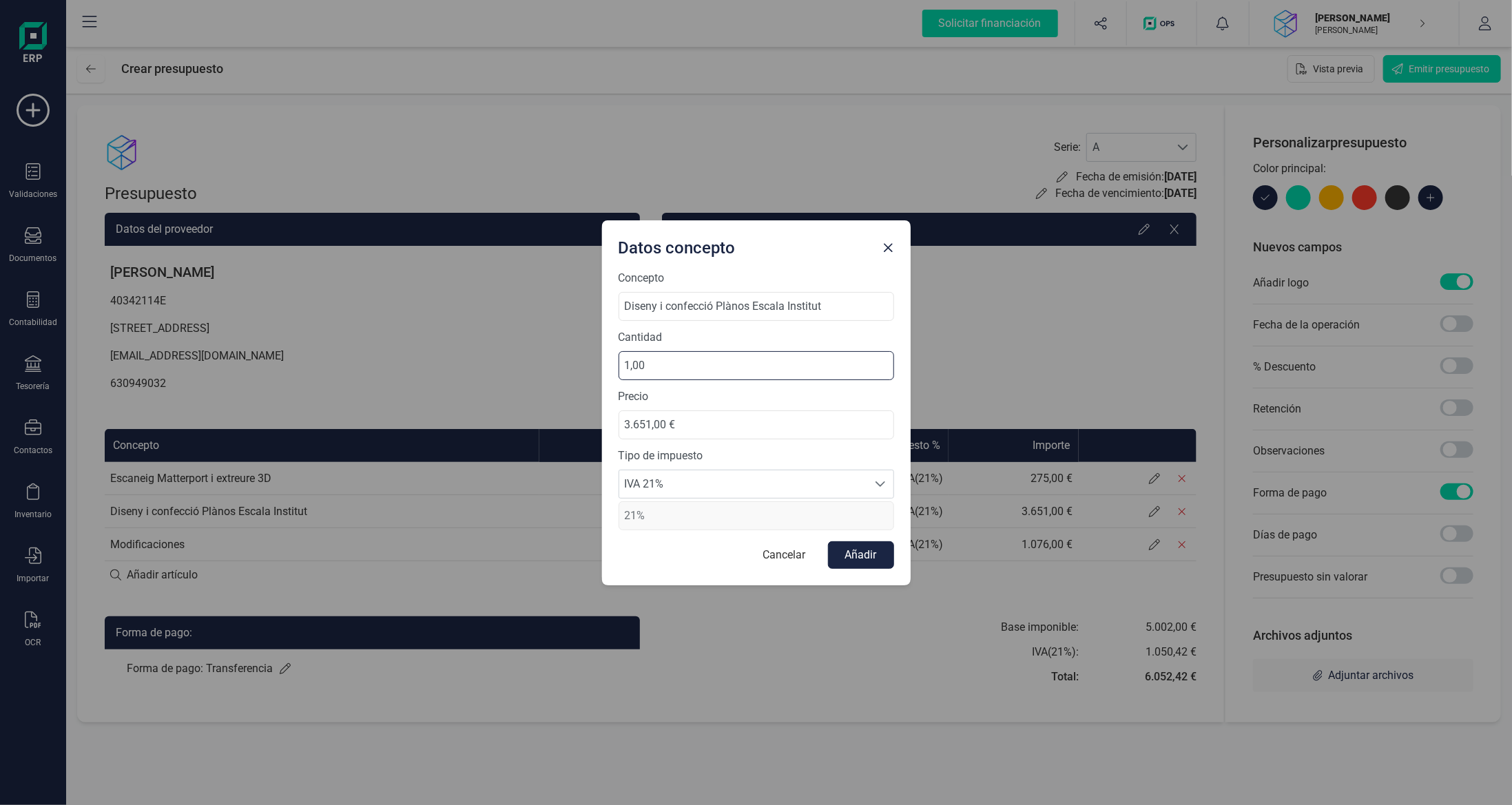
click at [292, 313] on div "Datos concepto Concepto Diseny i confecció Plànos Escala Institut Cantidad 1,00…" at bounding box center [756, 402] width 1512 height 805
type input "30,00"
click at [887, 250] on span "Close" at bounding box center [888, 248] width 11 height 11
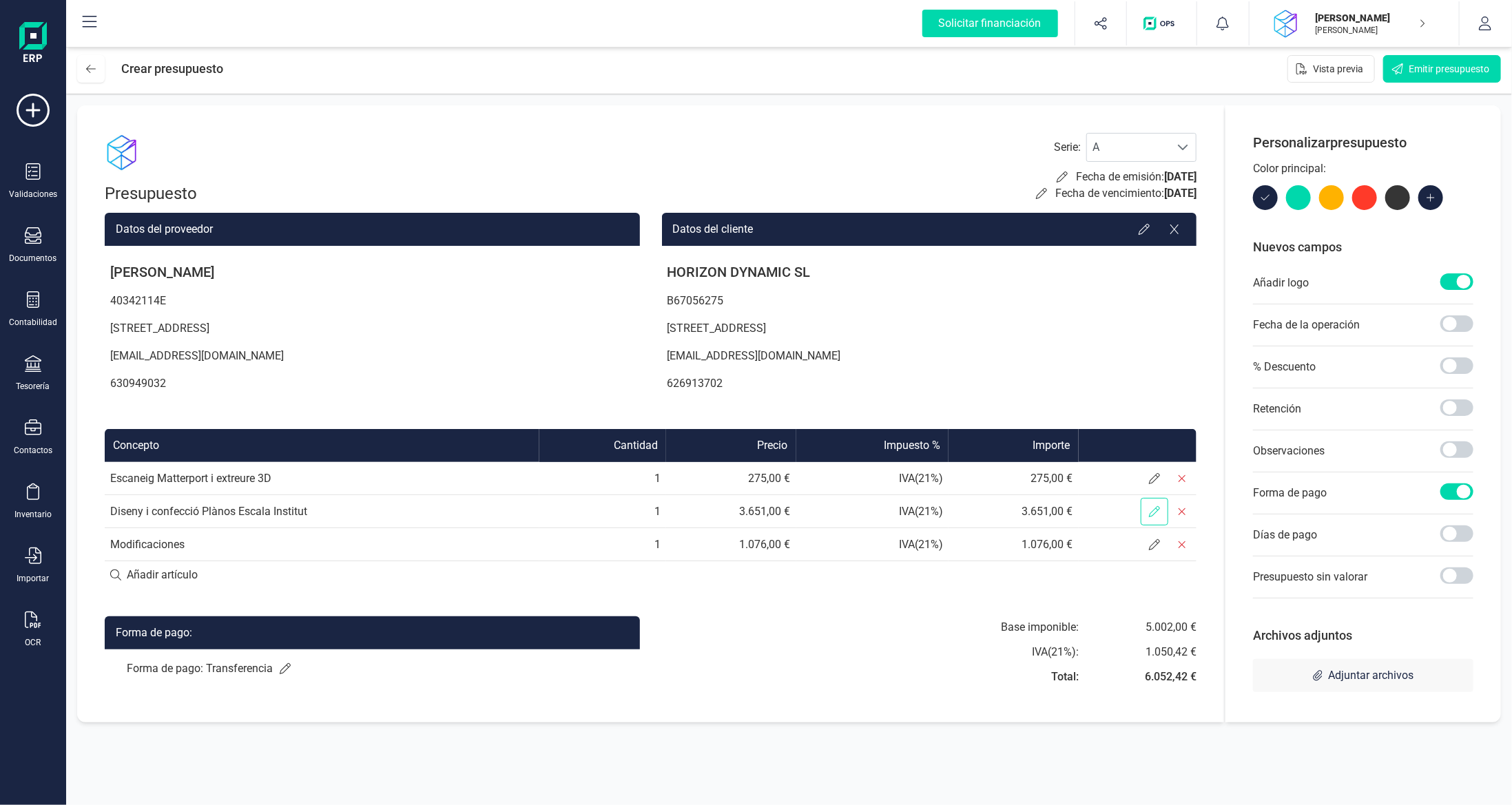
click at [1147, 507] on span at bounding box center [1154, 512] width 28 height 28
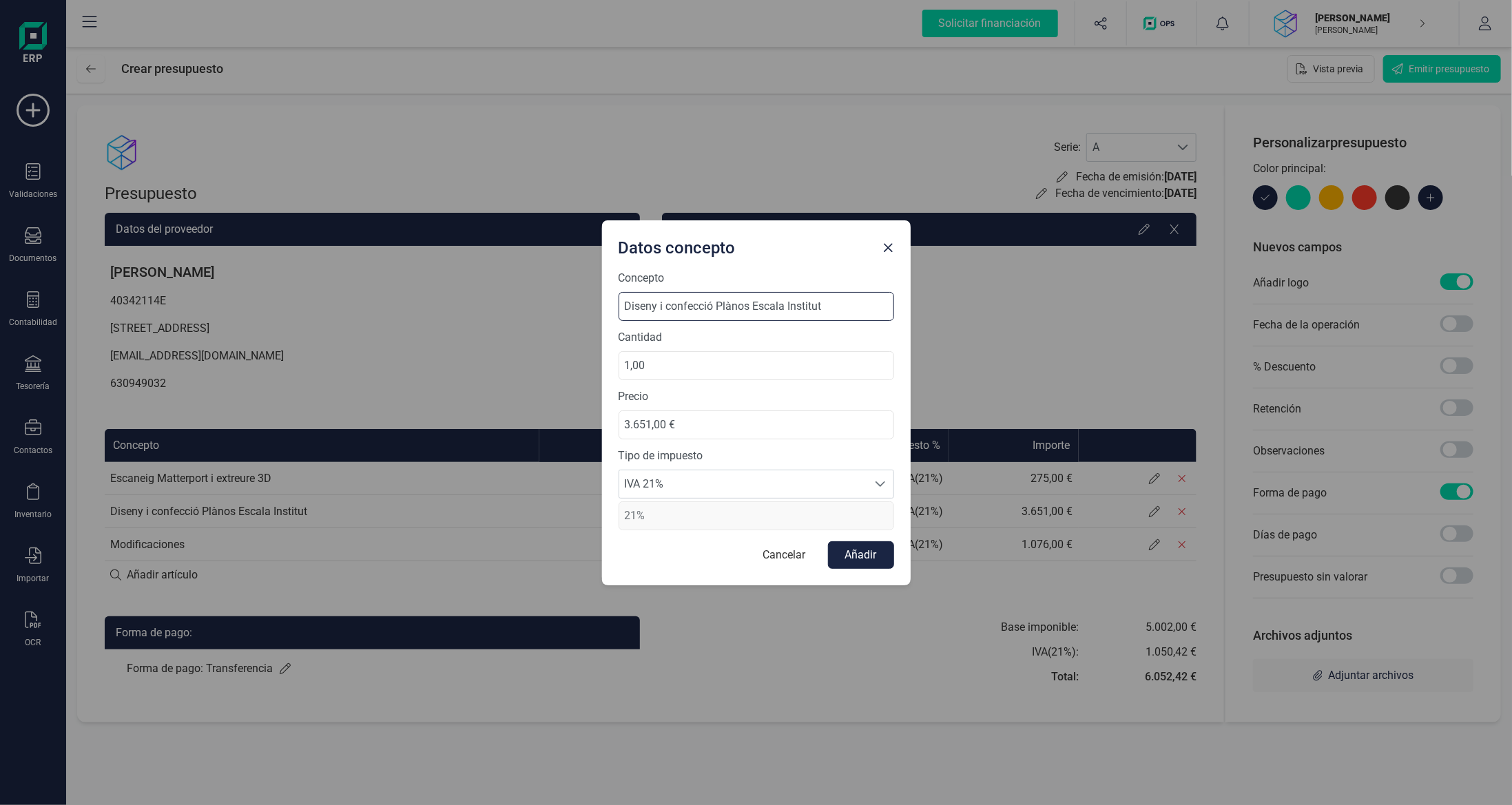
click at [625, 305] on input "Diseny i confecció Plànos Escala Institut" at bounding box center [756, 306] width 276 height 29
type input "Hores Diseny i confecció Plànos Escala Institut"
drag, startPoint x: 740, startPoint y: 369, endPoint x: 279, endPoint y: 355, distance: 461.2
click at [394, 354] on div "Datos concepto Concepto Hores Diseny i confecció Plànos Escala Institut Cantida…" at bounding box center [756, 402] width 1512 height 805
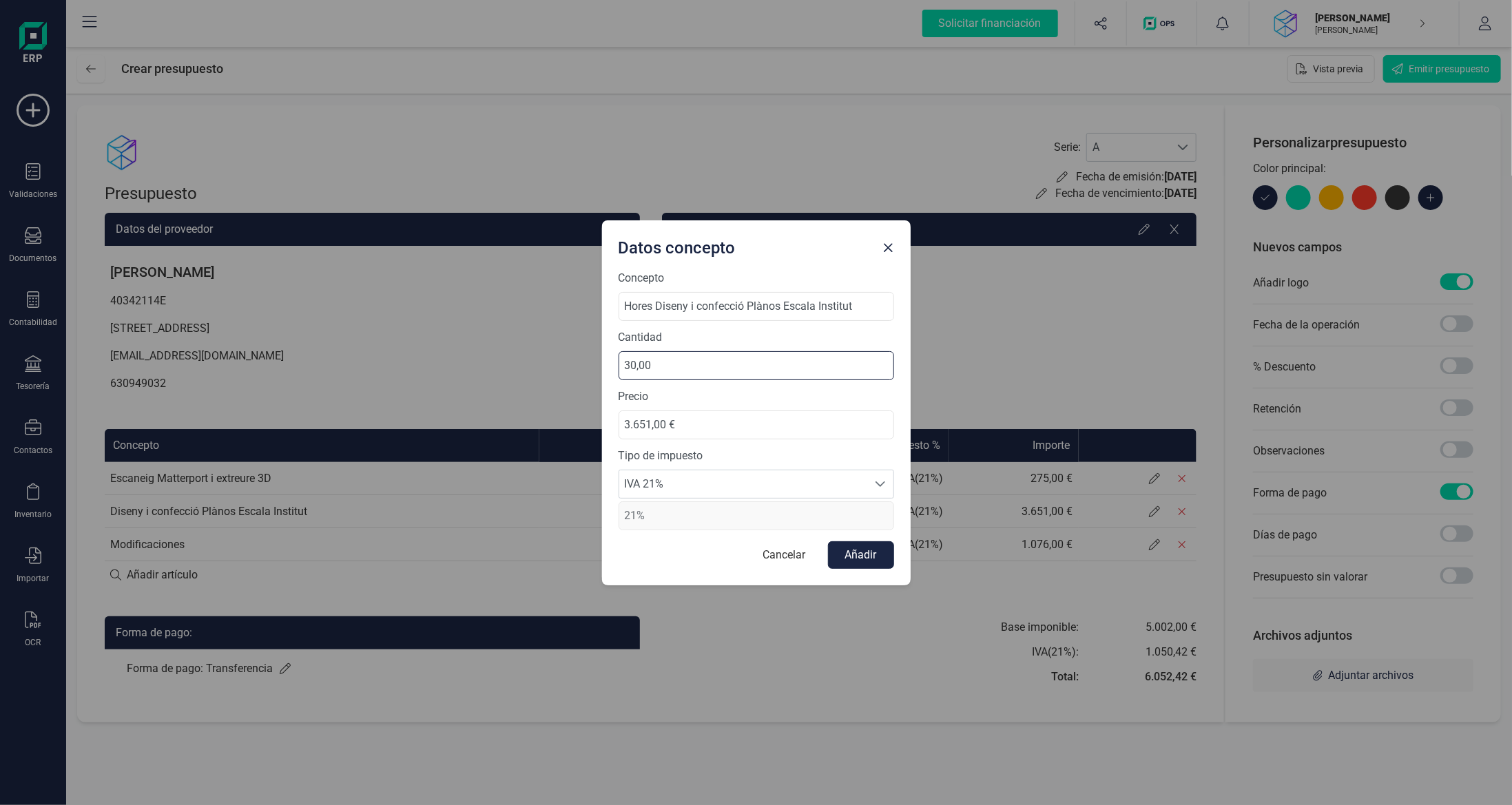
drag, startPoint x: 684, startPoint y: 364, endPoint x: 419, endPoint y: 352, distance: 265.3
click at [431, 351] on div "Datos concepto Concepto Hores Diseny i confecció Plànos Escala Institut Cantida…" at bounding box center [756, 402] width 1512 height 805
type input "122,00"
drag, startPoint x: 583, startPoint y: 415, endPoint x: 536, endPoint y: 419, distance: 47.2
click at [541, 418] on div "Datos concepto Concepto Hores Diseny i confecció Plànos Escala Institut Cantida…" at bounding box center [756, 402] width 1512 height 805
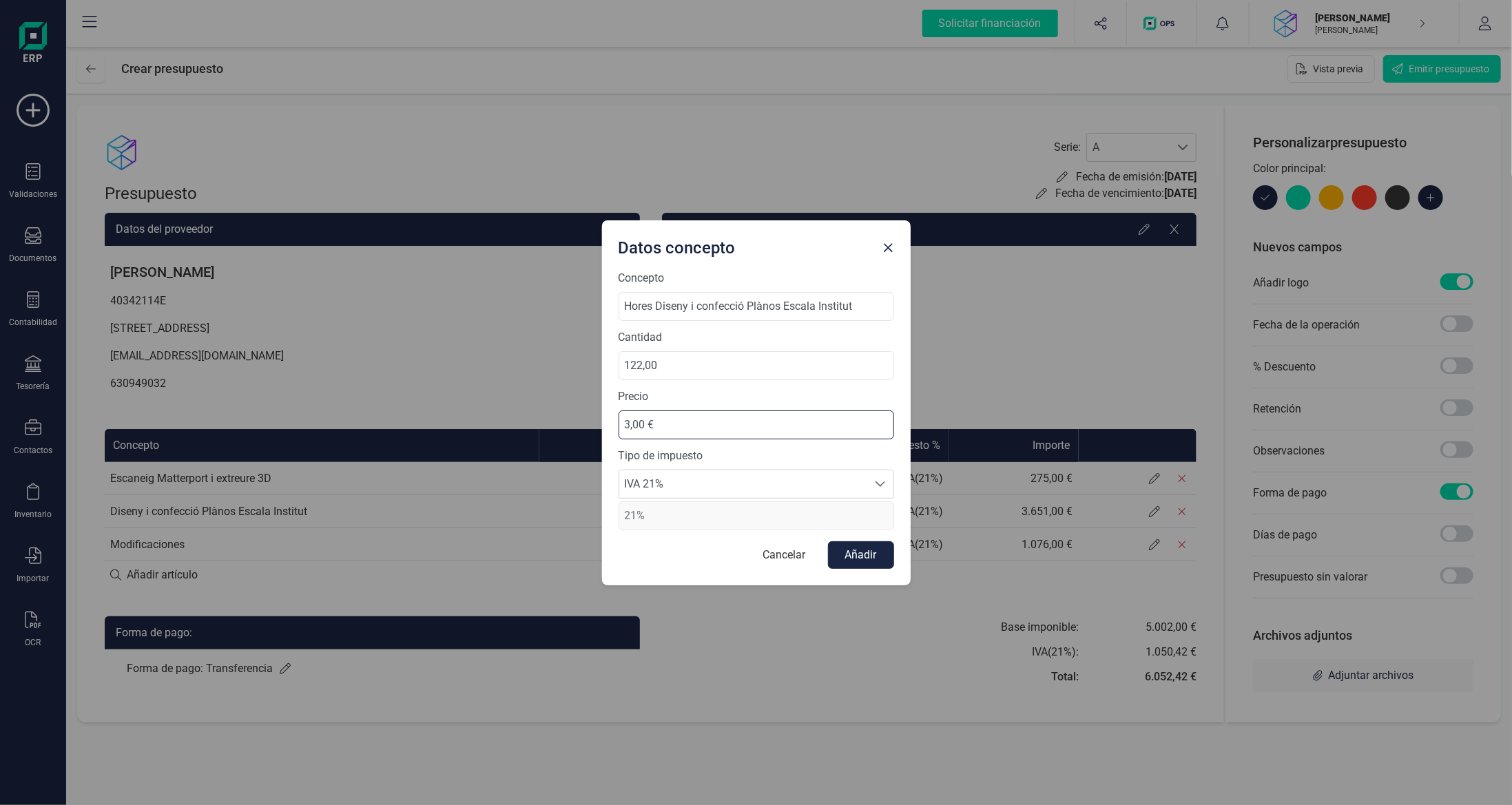
type input "30,00 €"
click at [896, 545] on div "Concepto Hores Diseny i confecció Plànos Escala Institut Cantidad 122,00 Precio…" at bounding box center [756, 427] width 309 height 315
click at [887, 548] on button "Añadir" at bounding box center [861, 555] width 66 height 28
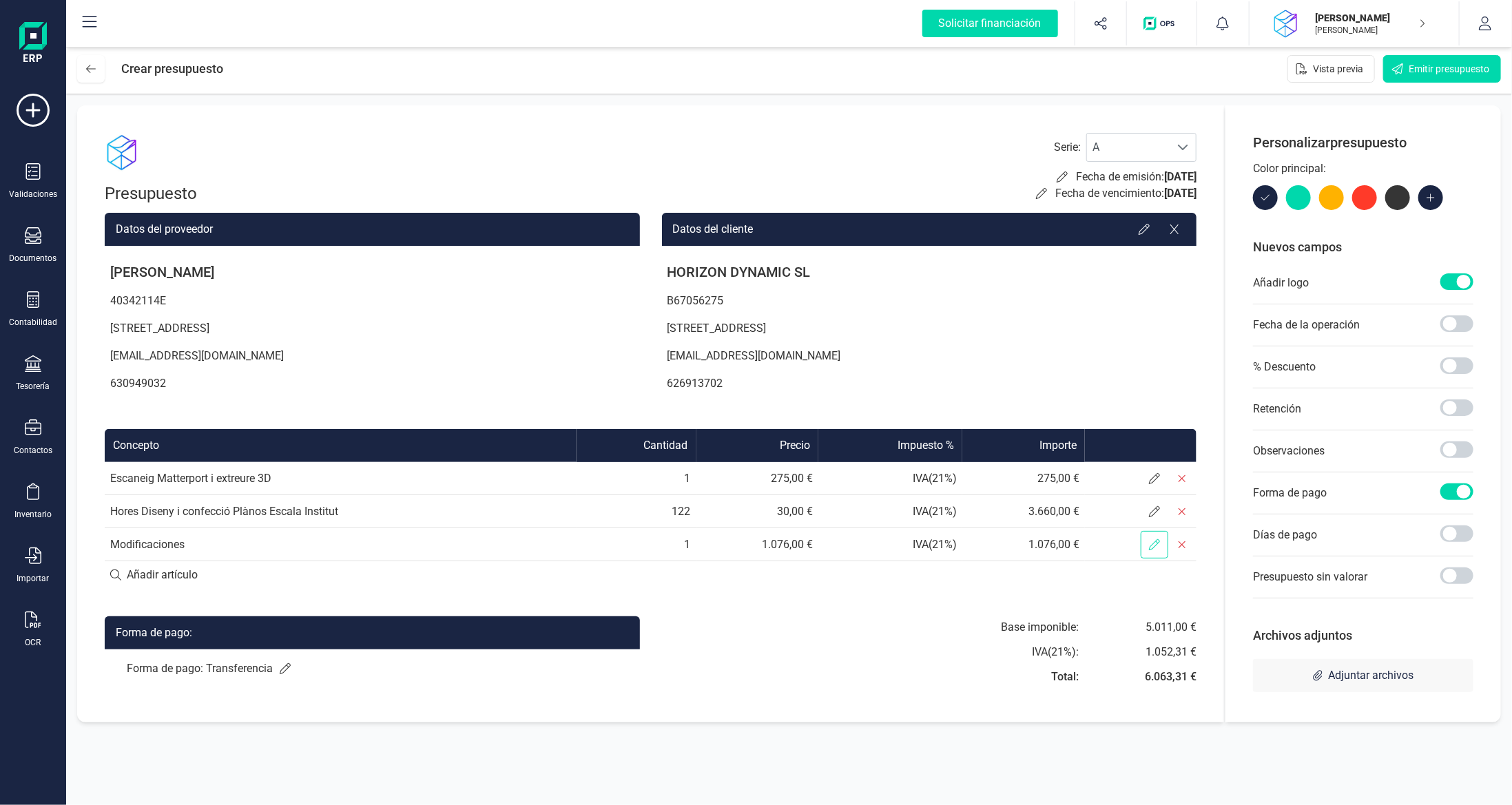
click at [1155, 550] on span at bounding box center [1154, 544] width 28 height 28
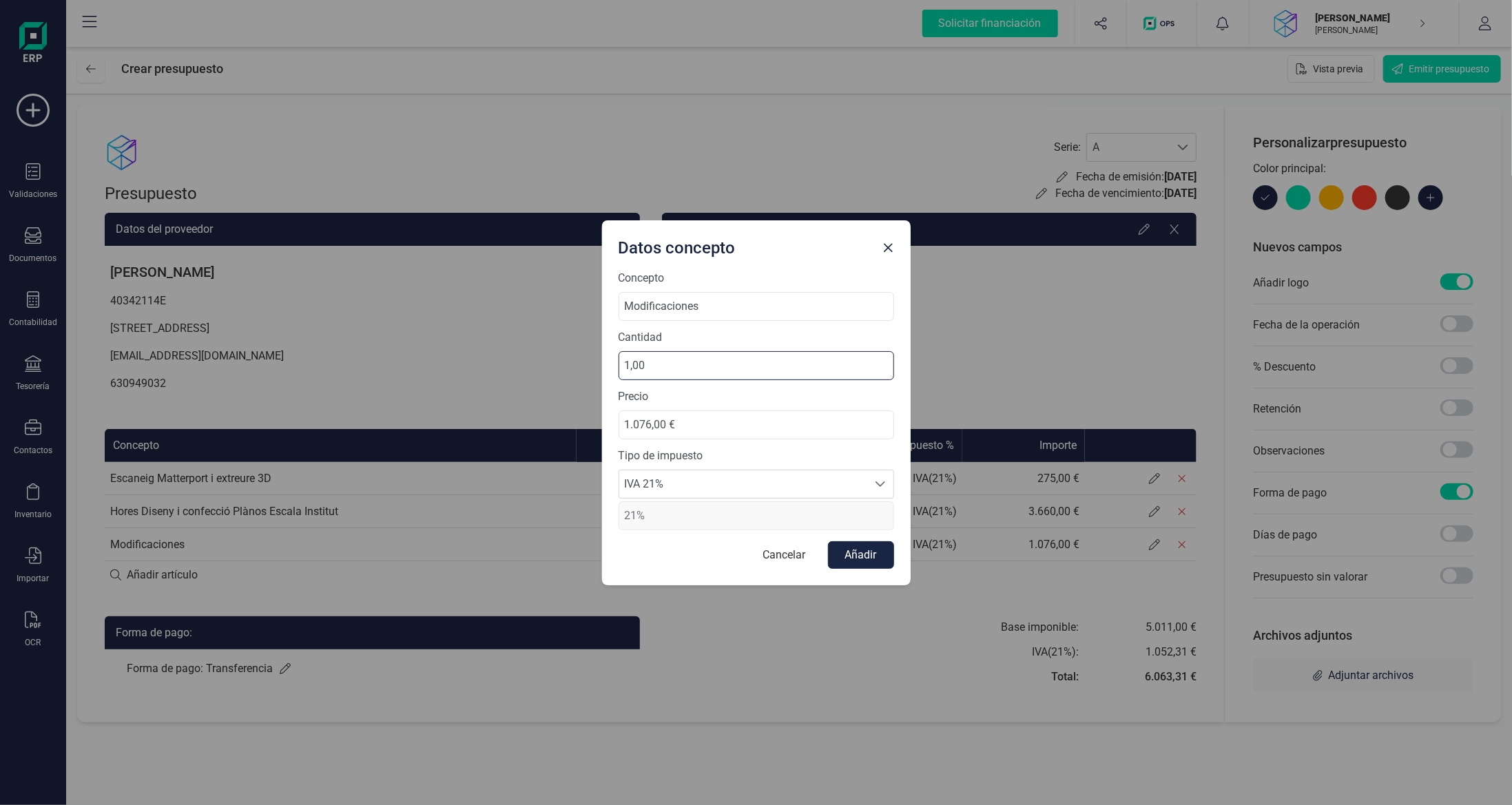
drag, startPoint x: 690, startPoint y: 366, endPoint x: 410, endPoint y: 378, distance: 280.3
click at [438, 374] on div "Datos concepto Concepto Modificaciones Cantidad 1,00 Precio 1.076,00 € Tipo de …" at bounding box center [756, 402] width 1512 height 805
type input "36,00"
drag, startPoint x: 709, startPoint y: 431, endPoint x: 360, endPoint y: 408, distance: 349.8
click at [417, 402] on div "Datos concepto Concepto Modificaciones Cantidad 36,00 Precio 1.076,00 € Tipo de…" at bounding box center [756, 402] width 1512 height 805
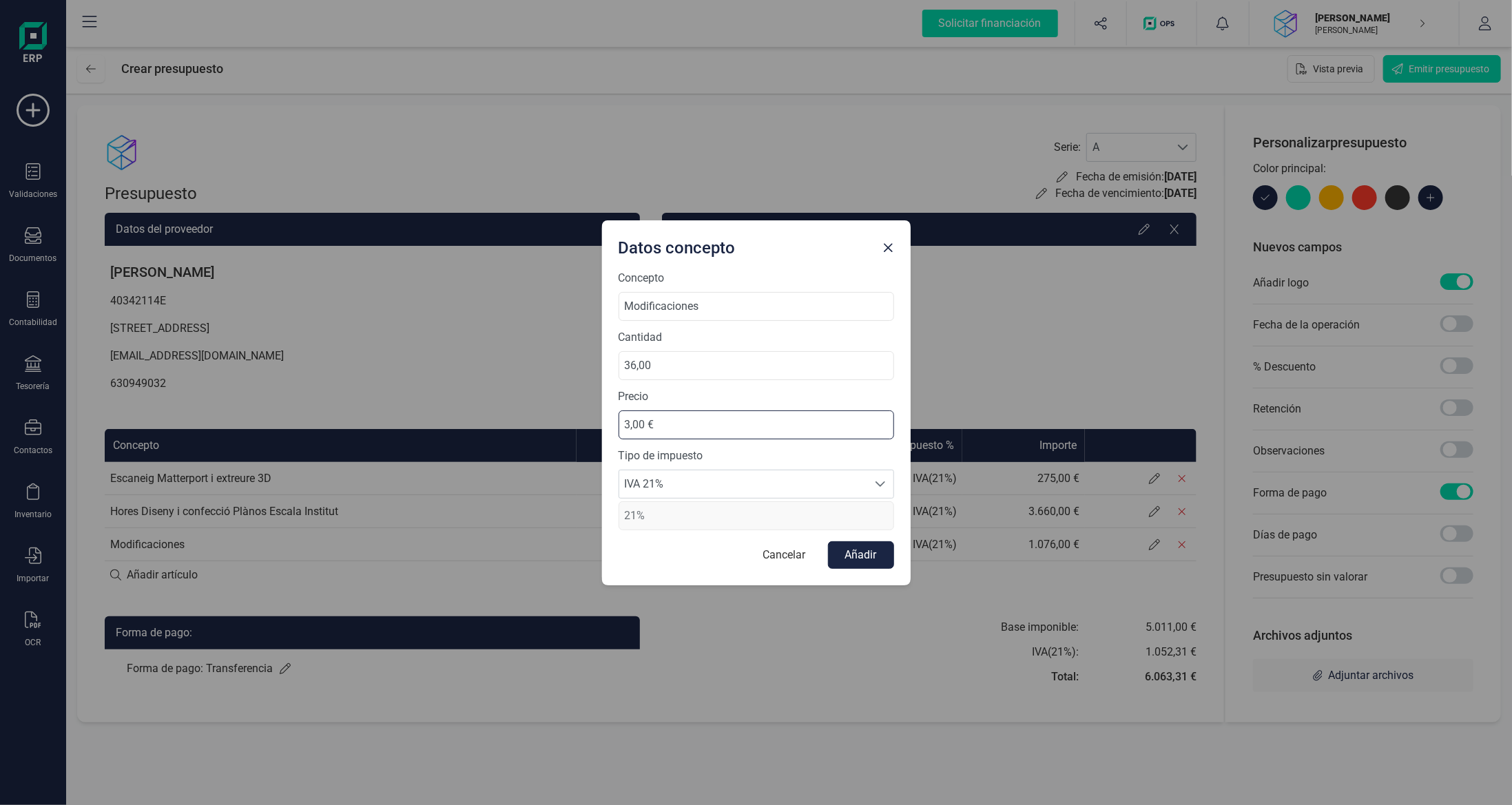
type input "30,00 €"
click at [870, 551] on button "Añadir" at bounding box center [861, 555] width 66 height 28
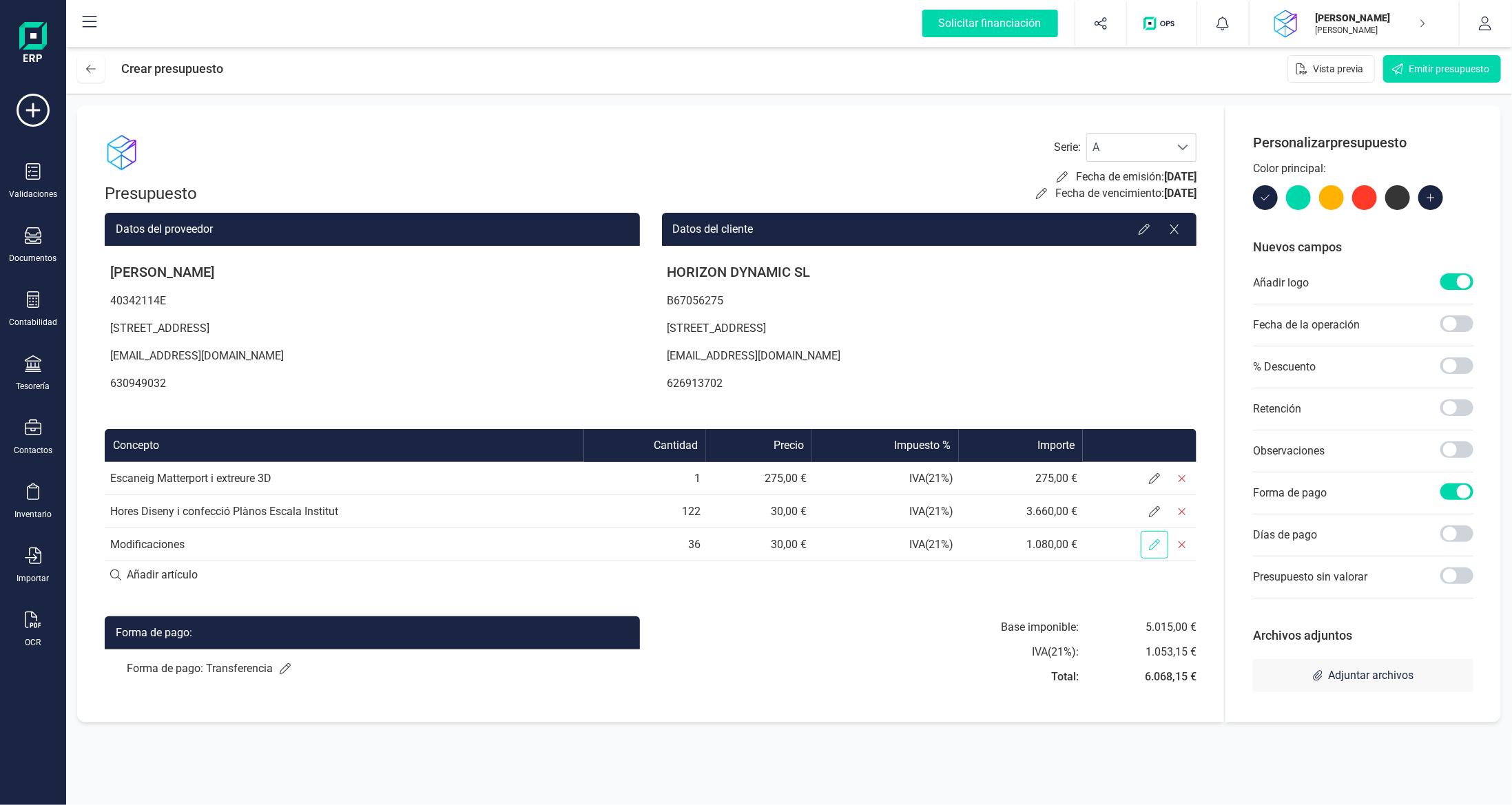
click at [1150, 547] on icon at bounding box center [1154, 544] width 11 height 11
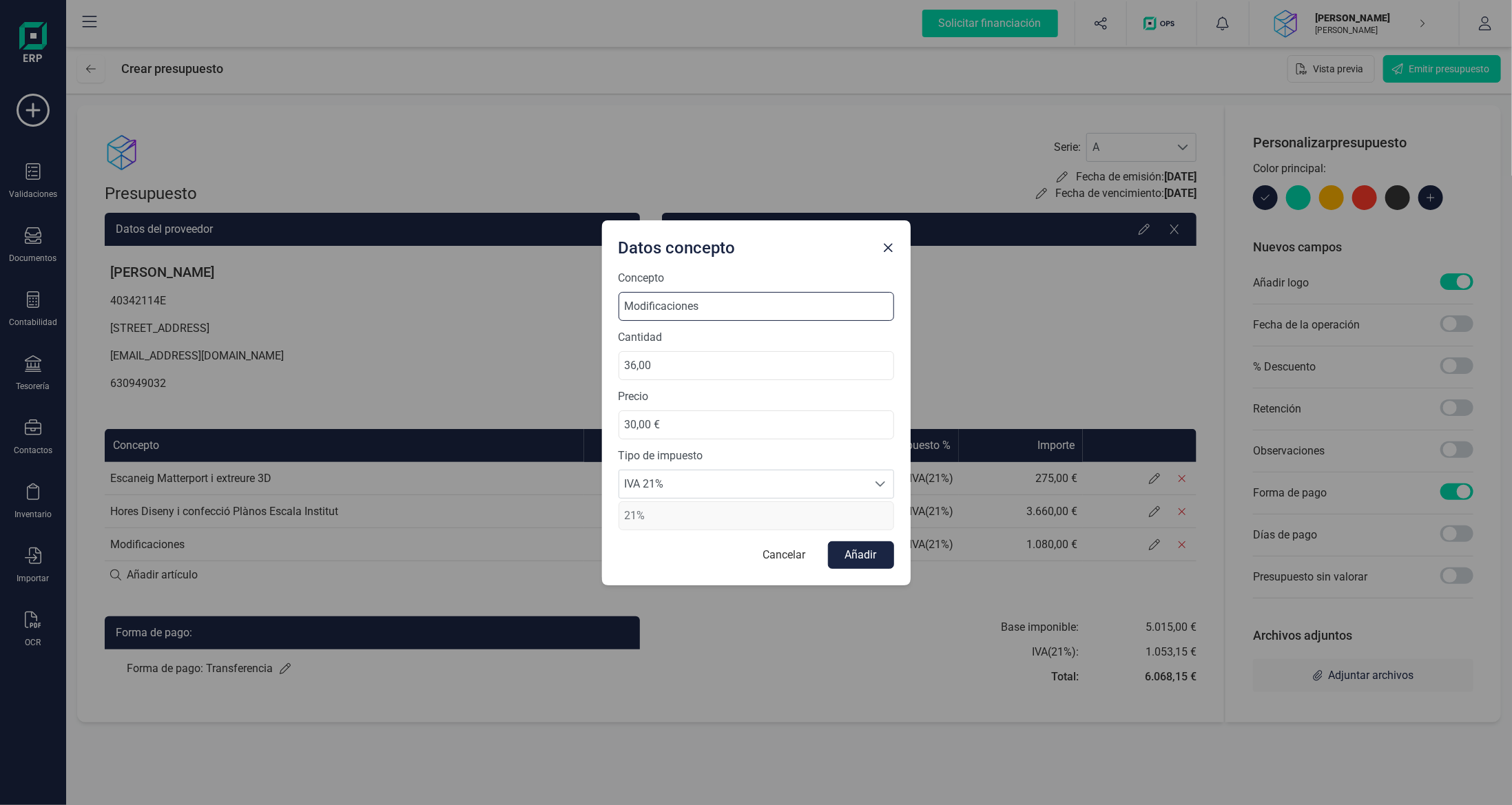
click at [732, 308] on input "Modificaciones" at bounding box center [756, 306] width 276 height 29
click at [622, 308] on input "Modificaciones" at bounding box center [756, 306] width 276 height 29
type input "Hores Modificaciones"
click at [867, 557] on button "Añadir" at bounding box center [861, 555] width 66 height 28
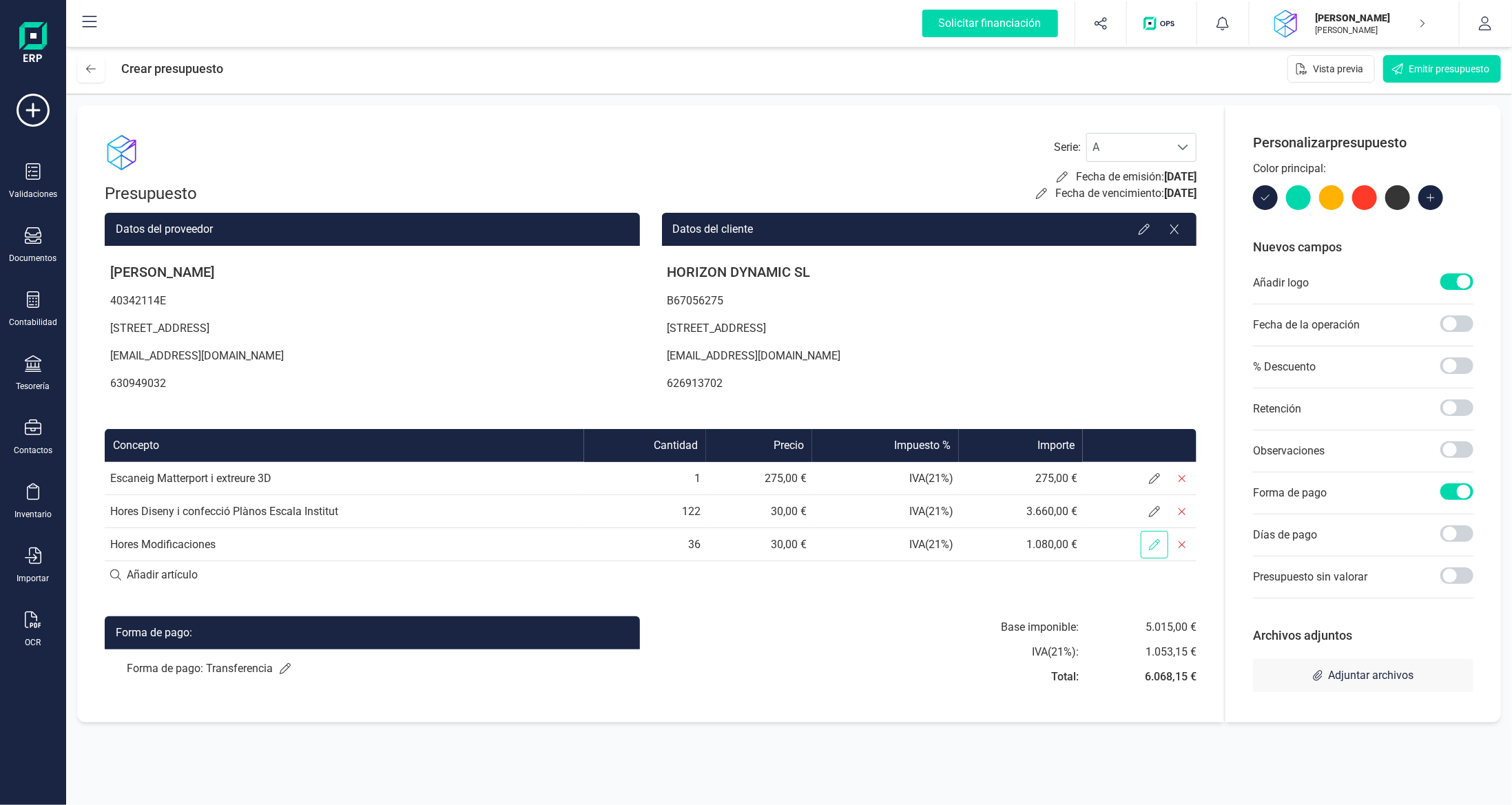
click at [1147, 547] on span at bounding box center [1154, 544] width 28 height 28
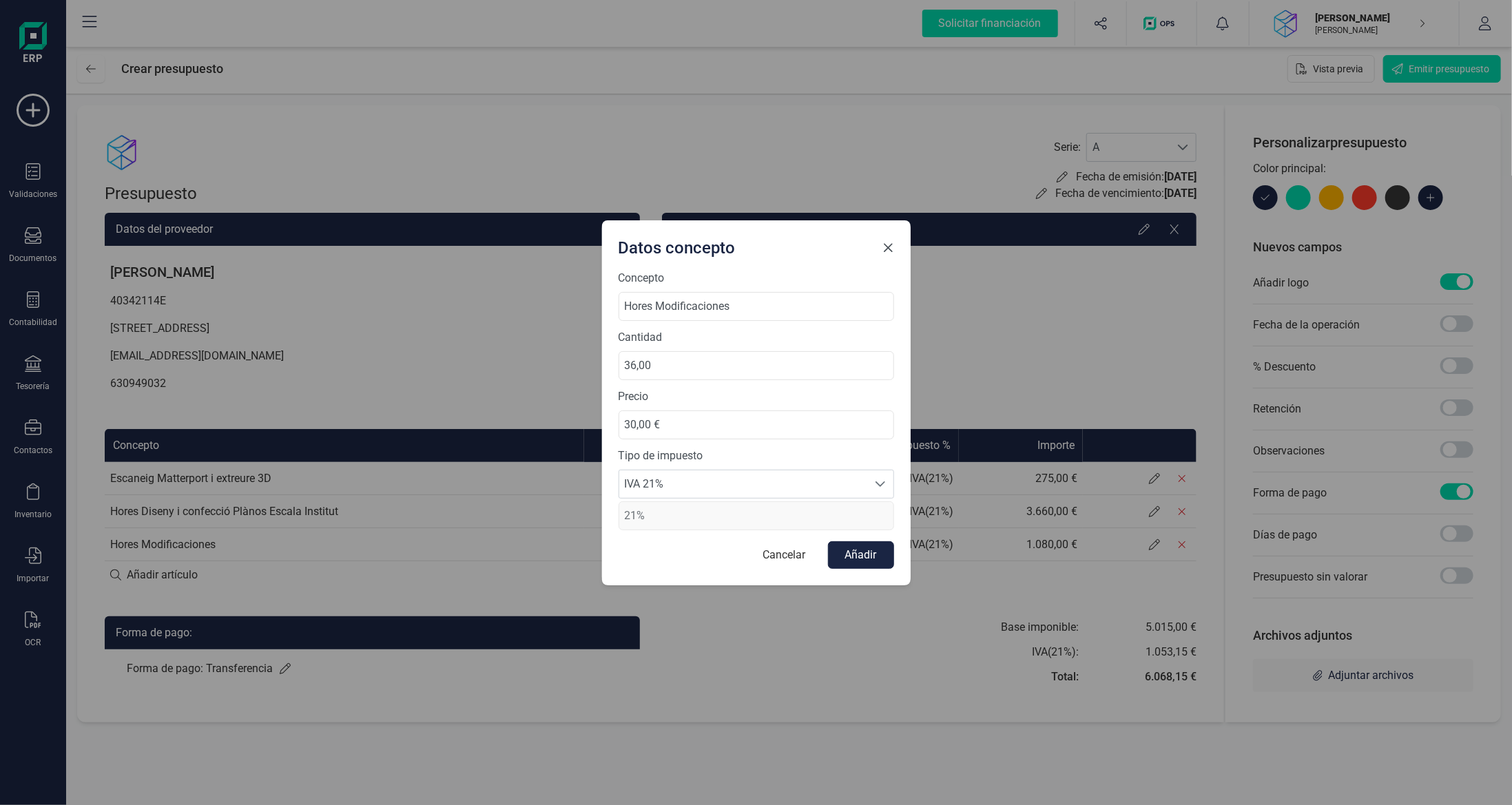
click at [883, 250] on span "Close" at bounding box center [888, 248] width 11 height 11
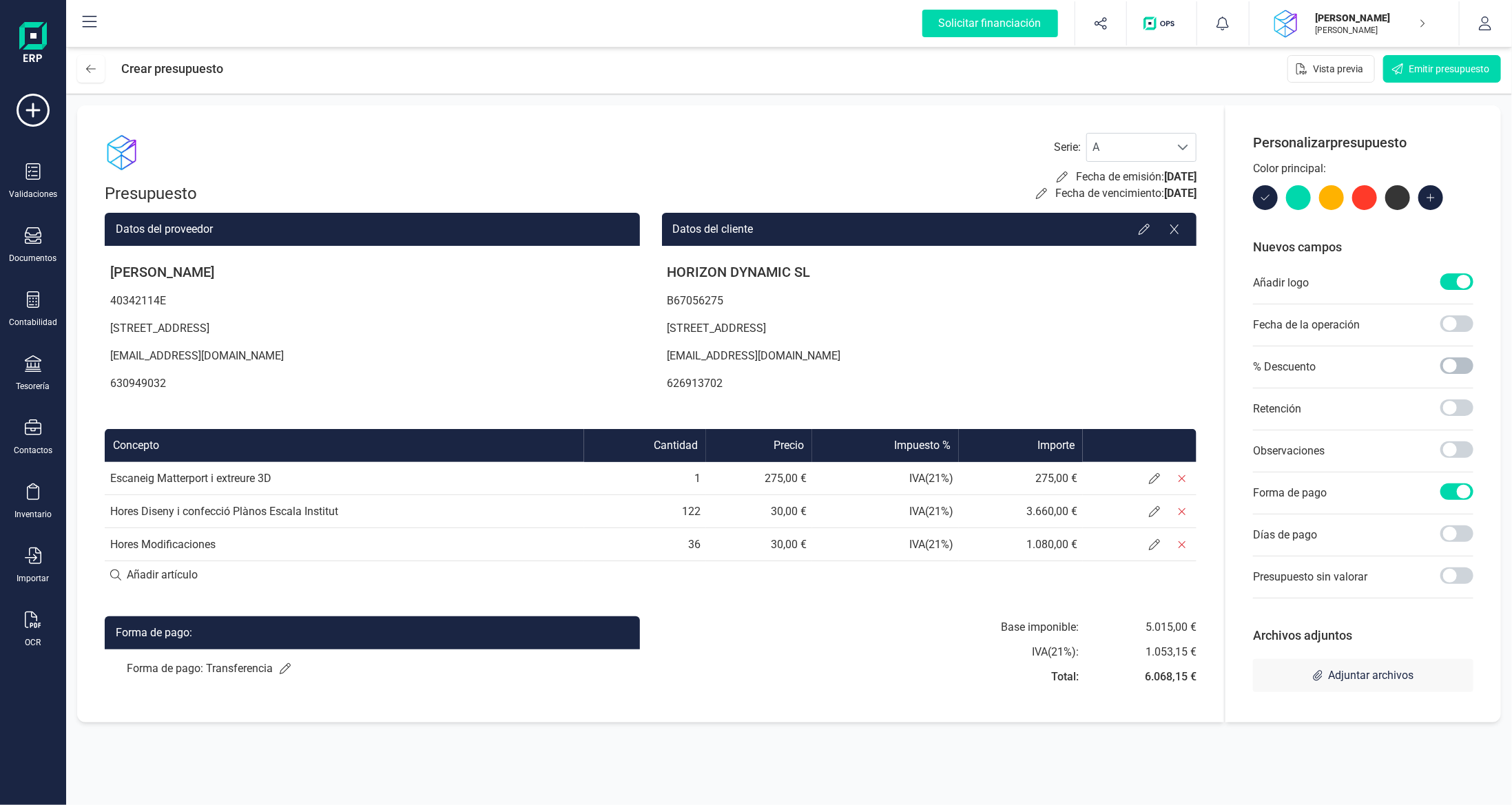
click at [1449, 361] on span at bounding box center [1457, 365] width 33 height 16
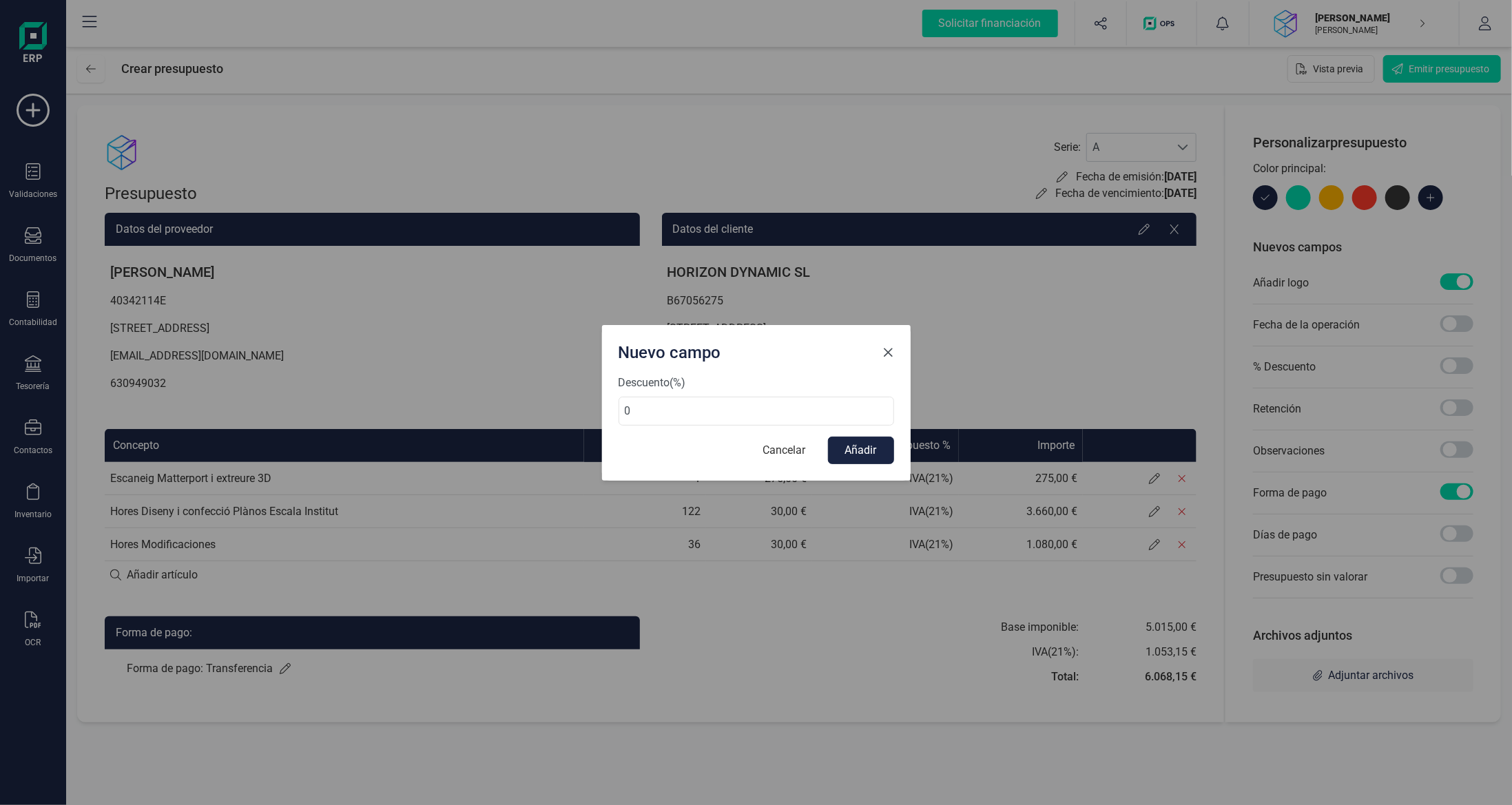
click at [890, 347] on span "Close" at bounding box center [888, 352] width 11 height 11
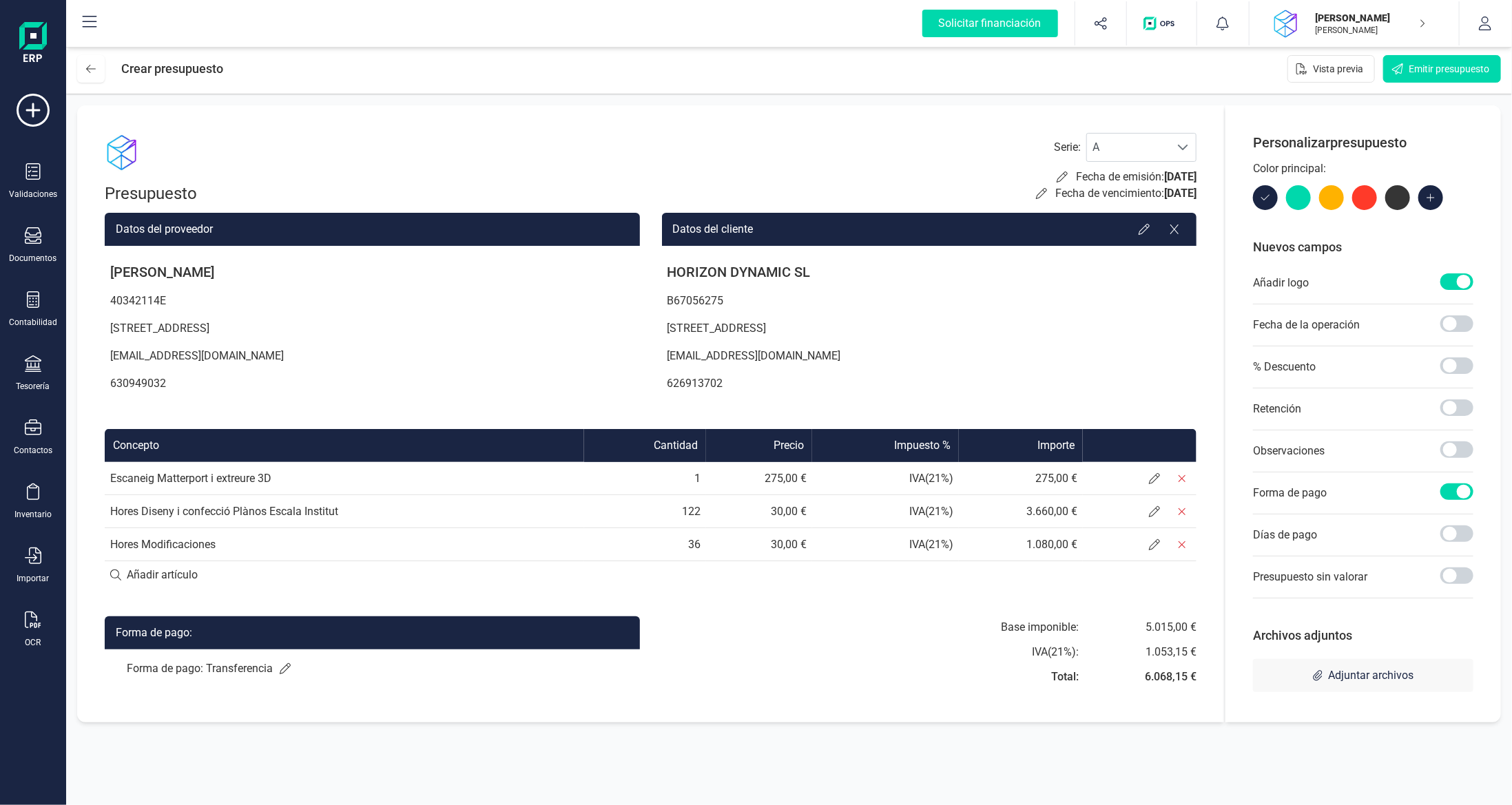
click at [615, 550] on td "36" at bounding box center [645, 544] width 122 height 33
click at [1454, 365] on span at bounding box center [1457, 365] width 33 height 16
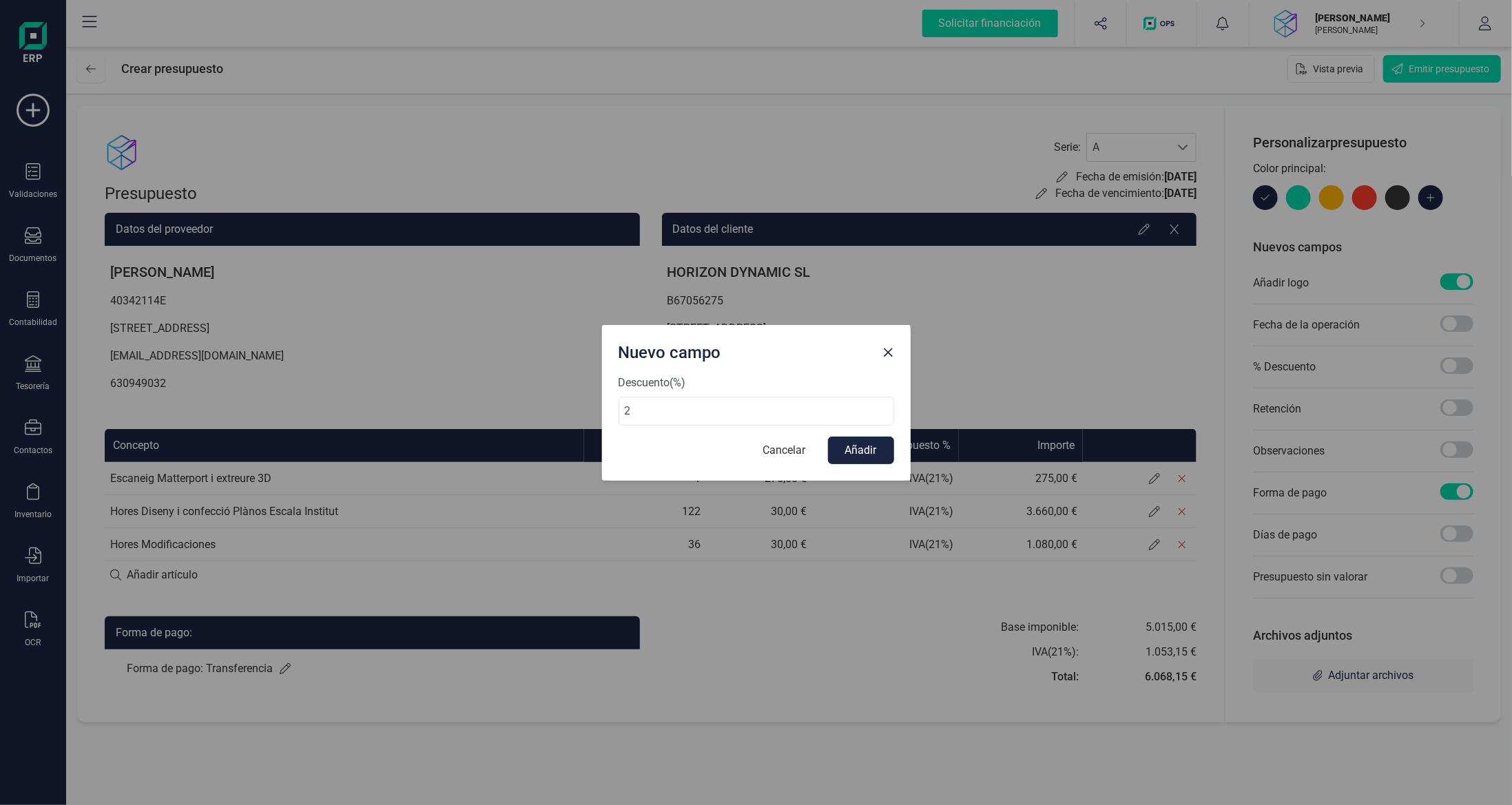
type input "20"
click at [874, 456] on button "Añadir" at bounding box center [861, 450] width 66 height 28
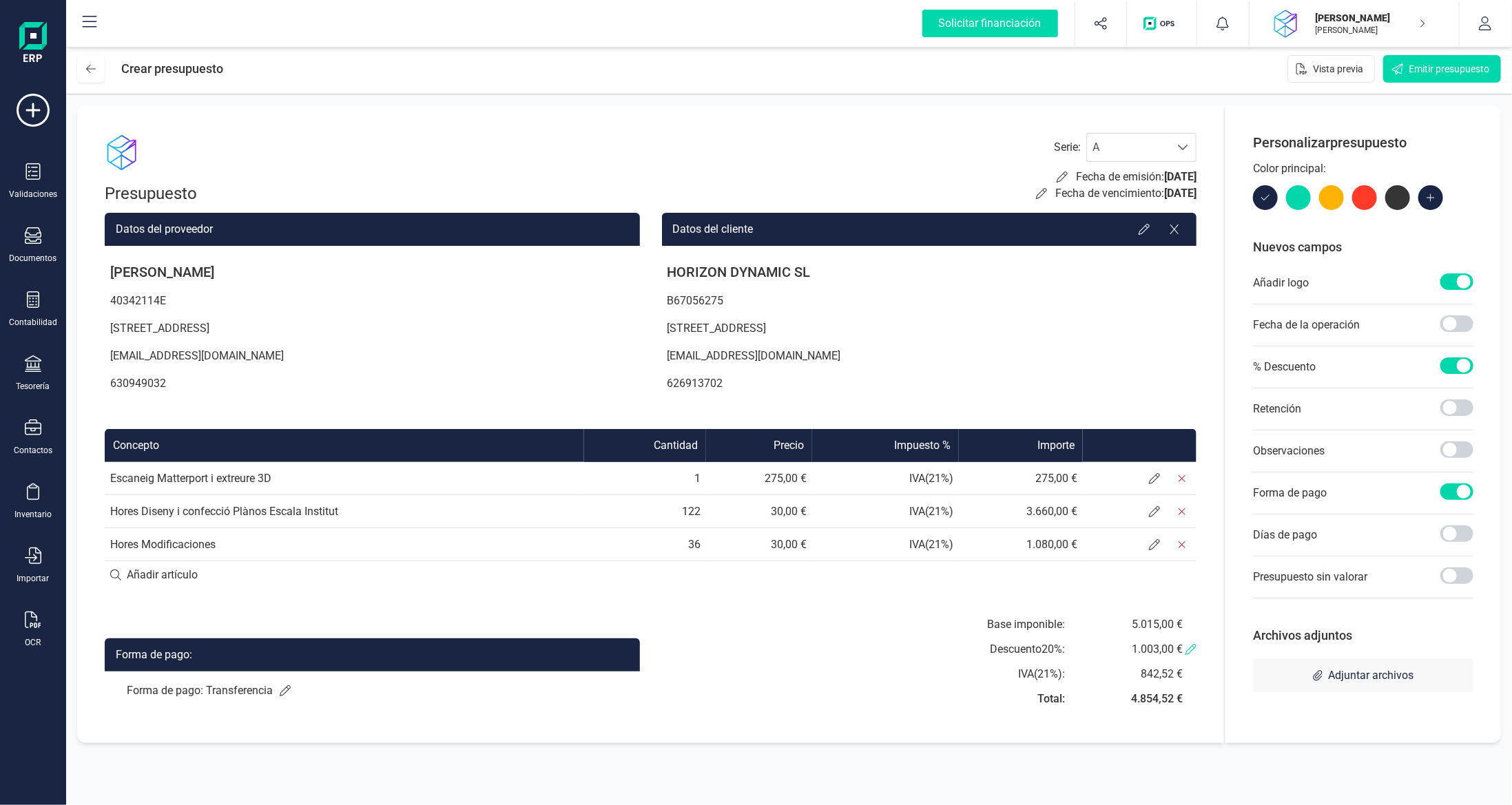
click at [1196, 649] on icon at bounding box center [1191, 649] width 11 height 11
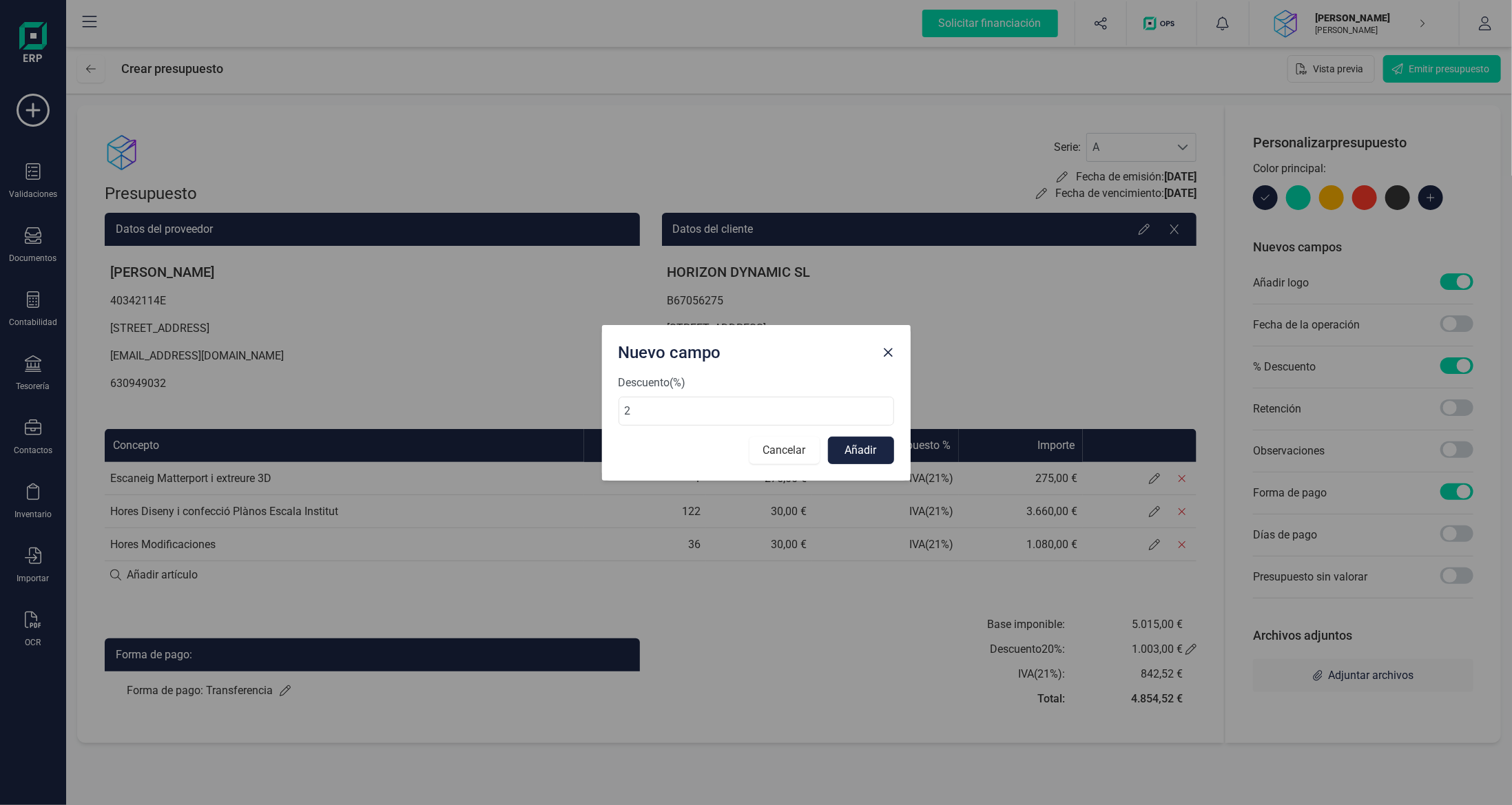
type input "22"
click at [867, 454] on button "Añadir" at bounding box center [861, 450] width 66 height 28
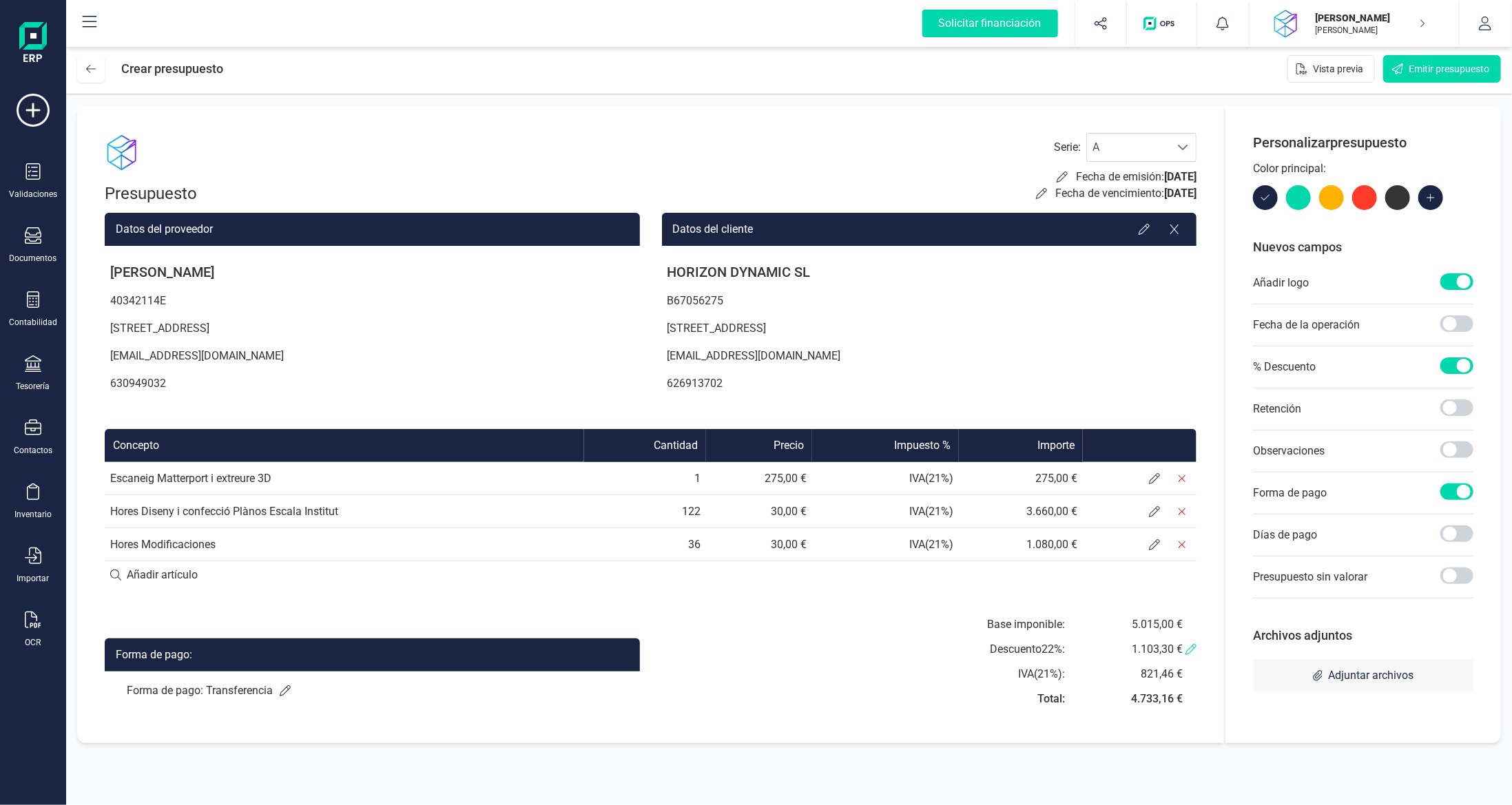
click at [1191, 655] on div "1.103,30 €" at bounding box center [1164, 649] width 66 height 16
click at [1195, 651] on icon at bounding box center [1191, 649] width 11 height 11
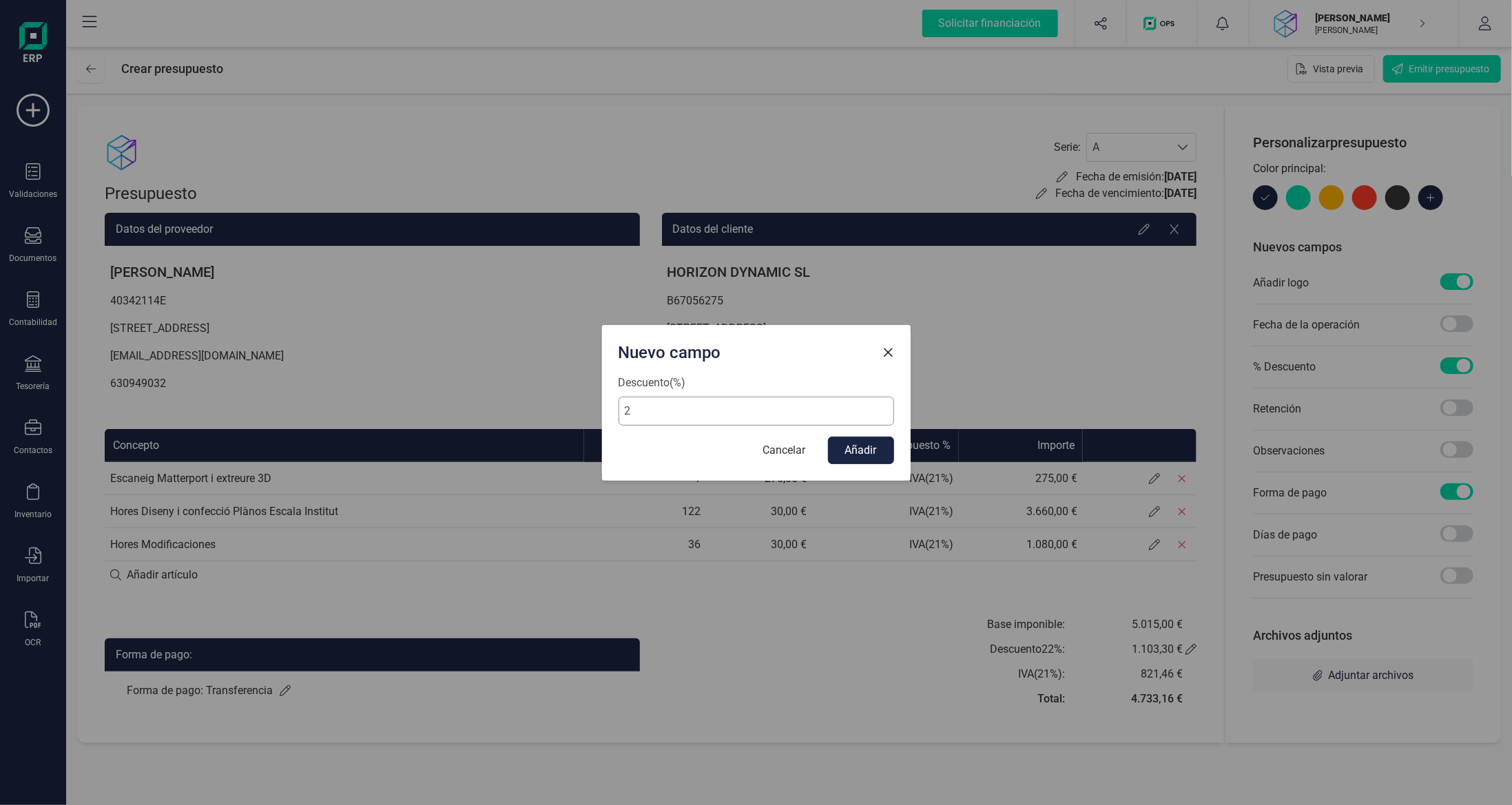
type input "21"
click at [852, 449] on button "Añadir" at bounding box center [861, 450] width 66 height 28
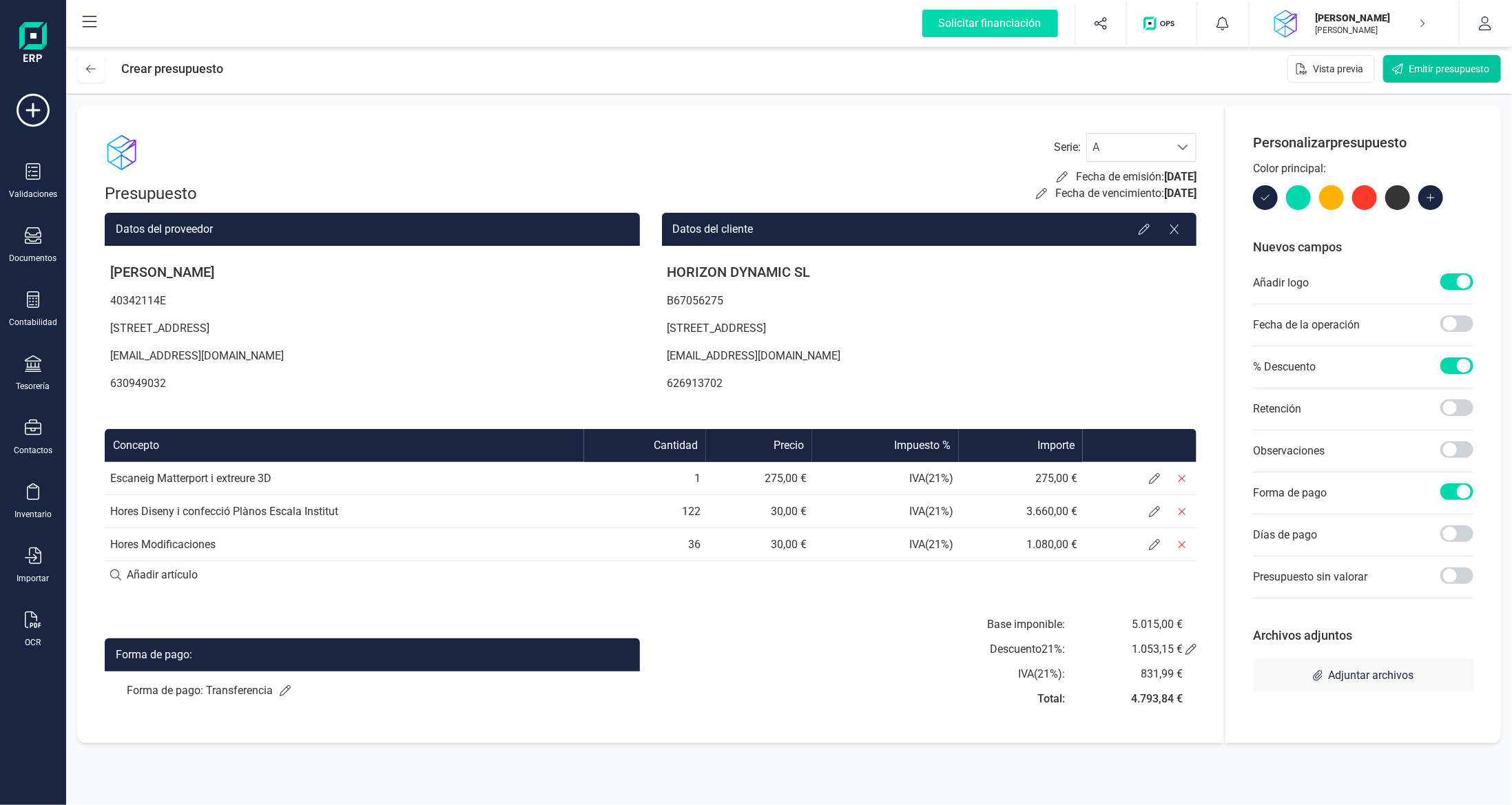
click at [1441, 65] on span "Emitir presupuesto" at bounding box center [1449, 69] width 81 height 13
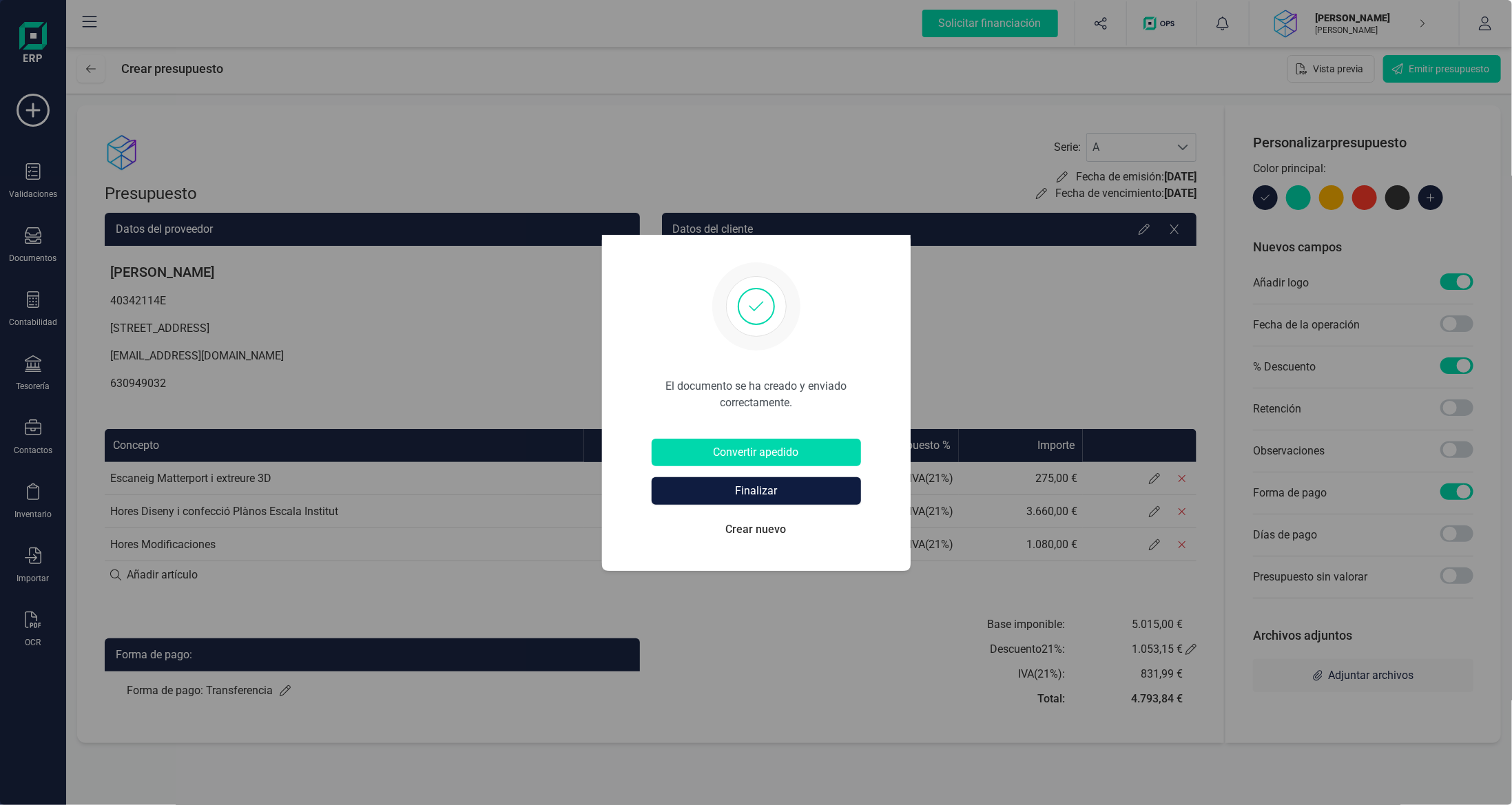
click at [779, 488] on button "Finalizar" at bounding box center [756, 491] width 209 height 28
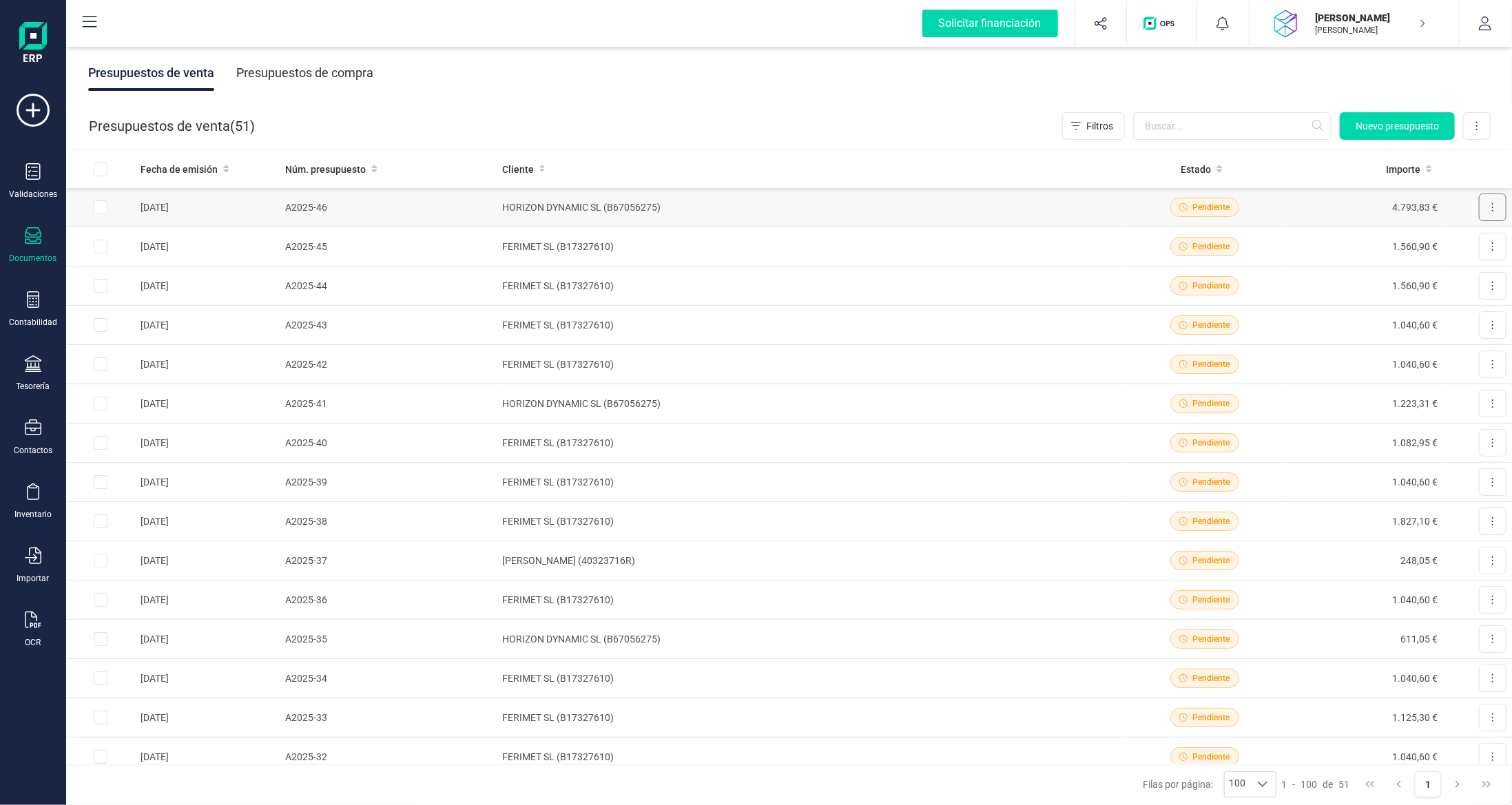
click at [1486, 207] on button at bounding box center [1492, 207] width 28 height 28
click at [1435, 239] on span "Descargar documento" at bounding box center [1446, 240] width 95 height 13
click at [657, 207] on td "HORIZON DYNAMIC SL (B67056275)" at bounding box center [811, 208] width 629 height 40
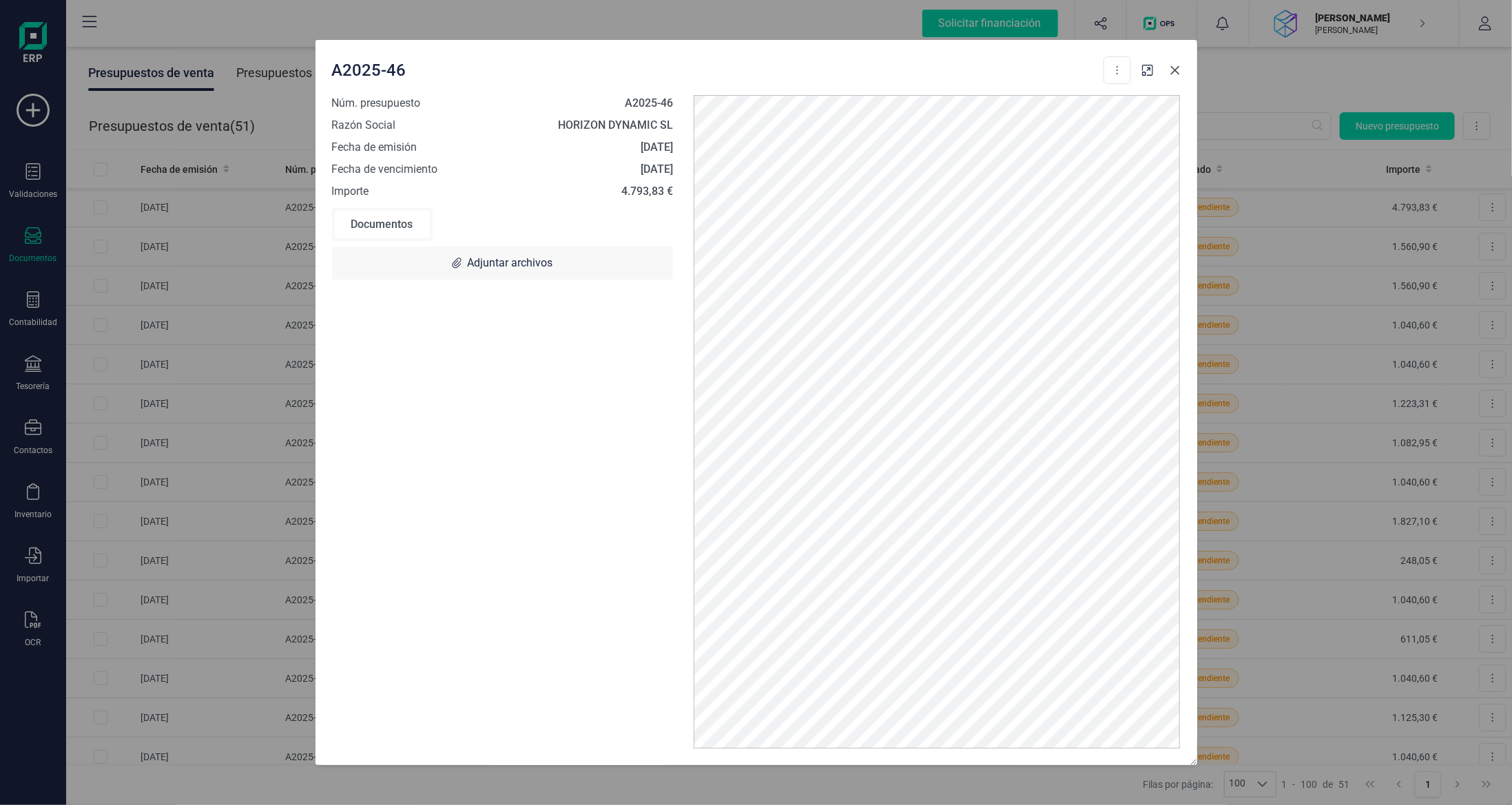
click at [1166, 66] on button "Close" at bounding box center [1175, 70] width 22 height 22
